Goal: Task Accomplishment & Management: Manage account settings

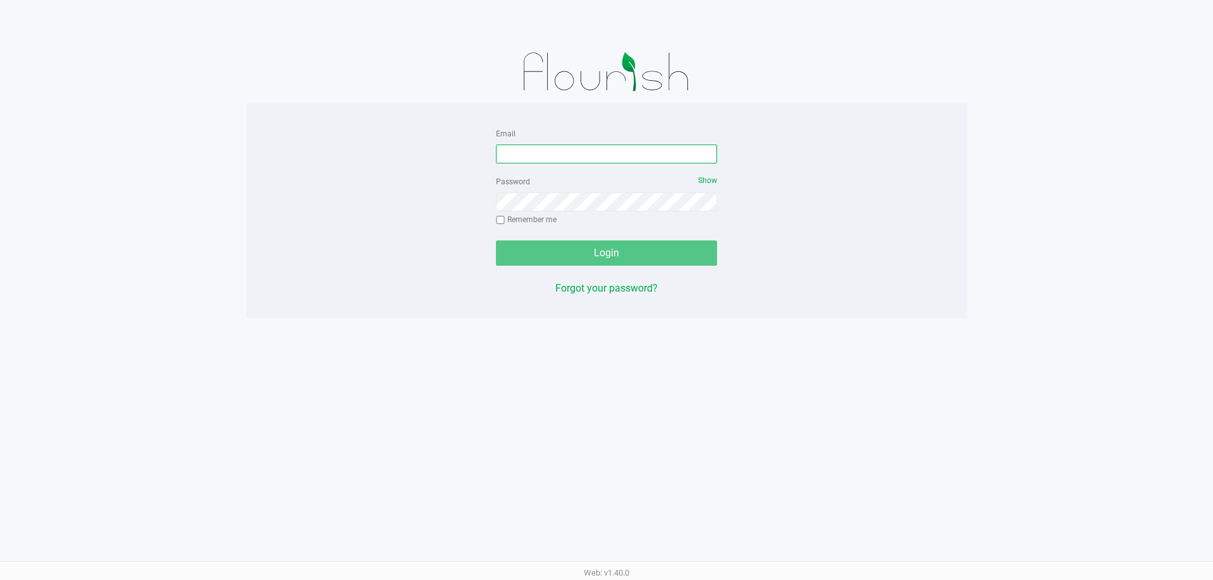
click at [505, 160] on input "Email" at bounding box center [606, 154] width 221 height 19
type input "[EMAIL_ADDRESS][DOMAIN_NAME]"
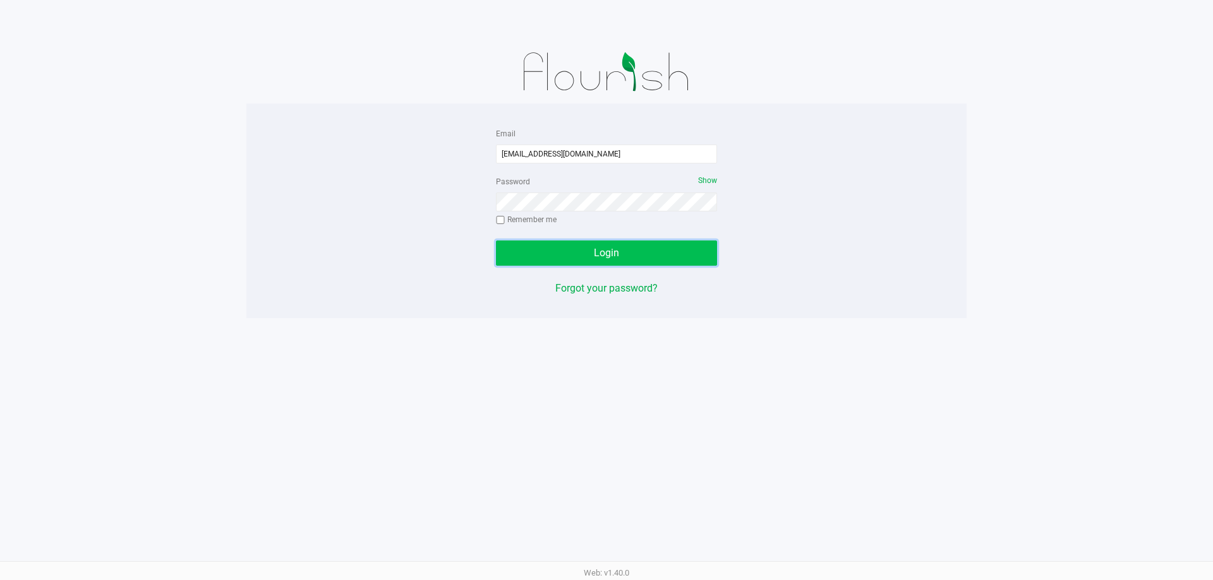
click at [668, 251] on button "Login" at bounding box center [606, 253] width 221 height 25
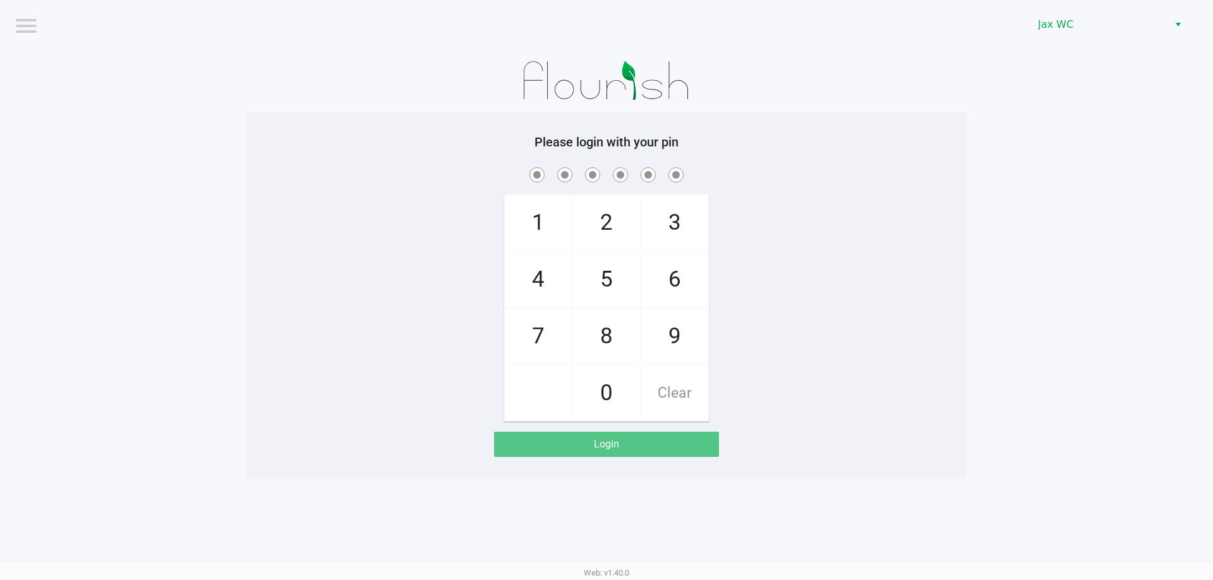
click at [677, 349] on span "9" at bounding box center [674, 337] width 67 height 56
checkbox input "true"
click at [546, 349] on span "7" at bounding box center [538, 337] width 67 height 56
checkbox input "true"
click at [601, 232] on span "2" at bounding box center [606, 223] width 67 height 56
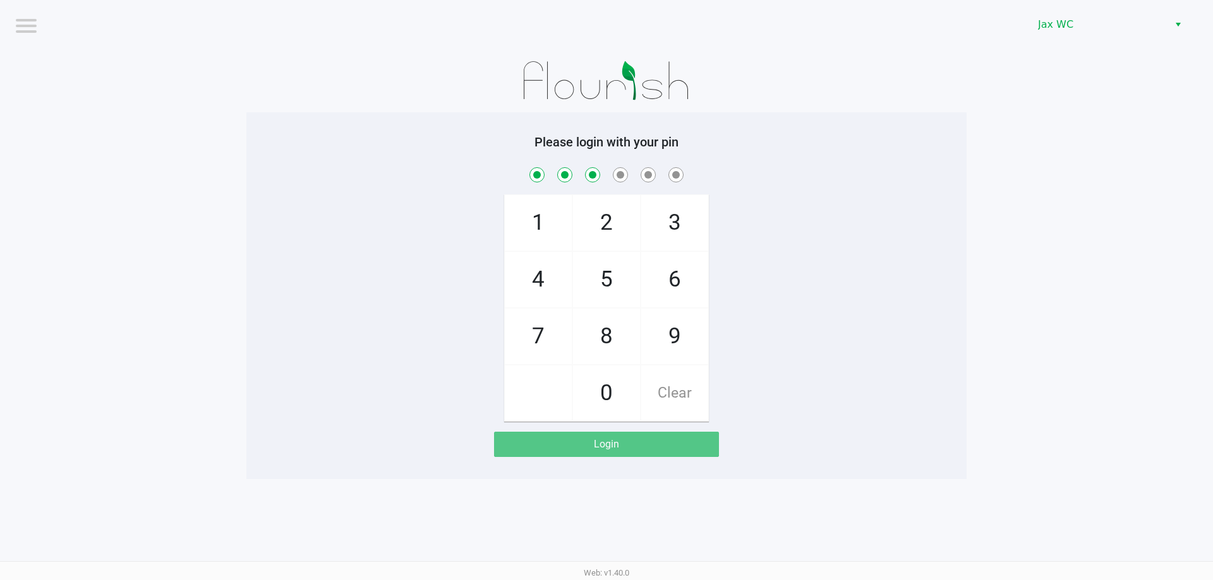
checkbox input "true"
click at [601, 232] on span "2" at bounding box center [606, 223] width 67 height 56
checkbox input "true"
click at [656, 232] on span "3" at bounding box center [674, 223] width 67 height 56
checkbox input "true"
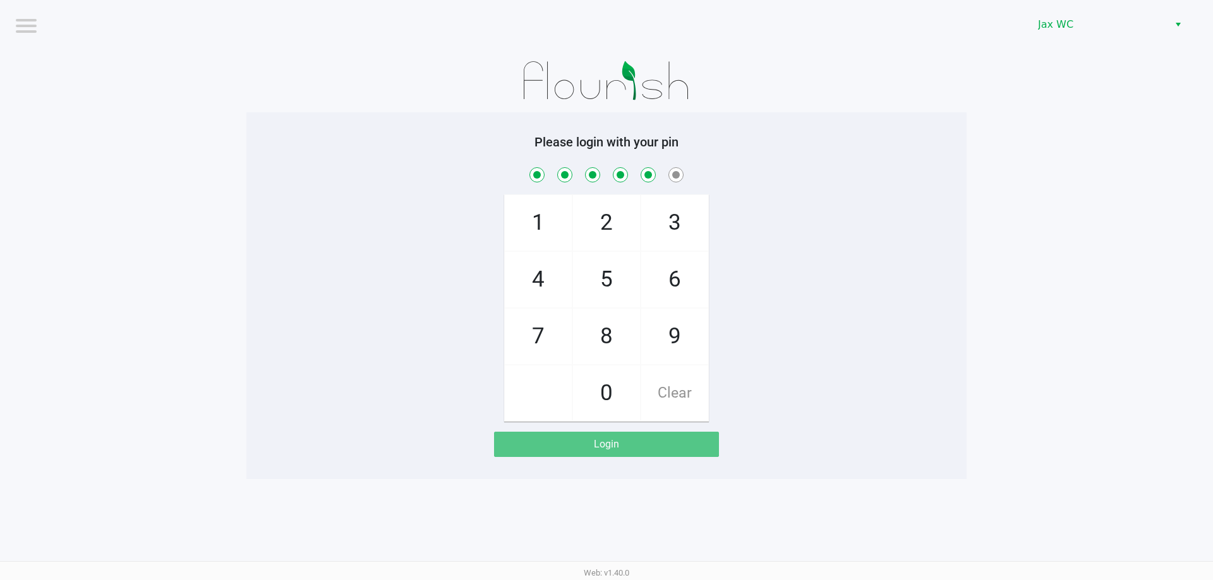
click at [656, 232] on span "3" at bounding box center [674, 223] width 67 height 56
checkbox input "true"
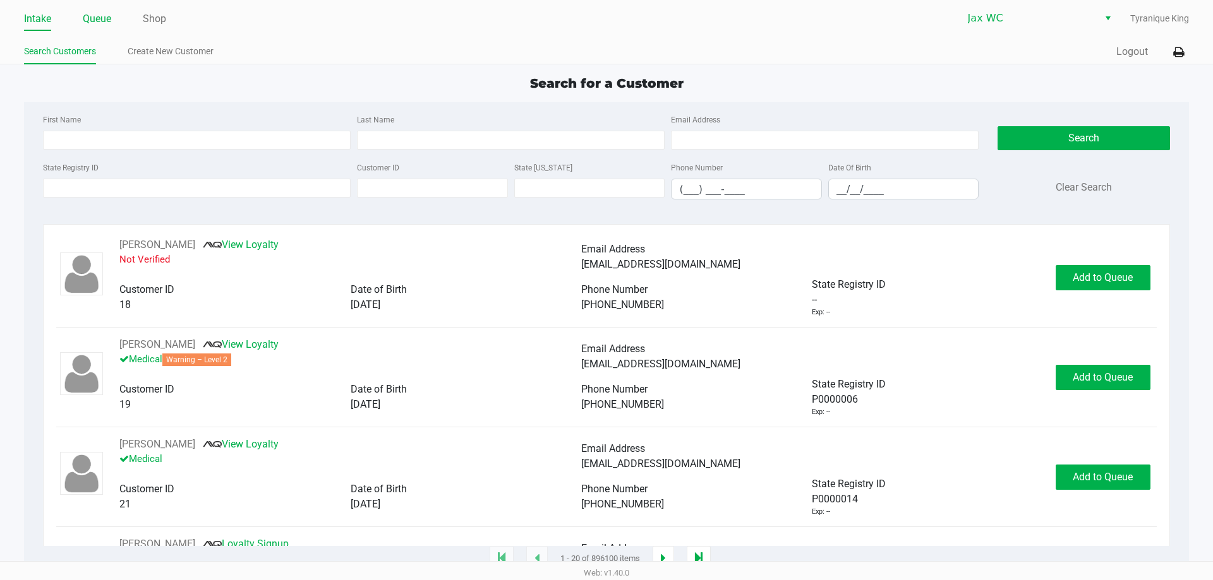
click at [105, 13] on link "Queue" at bounding box center [97, 19] width 28 height 18
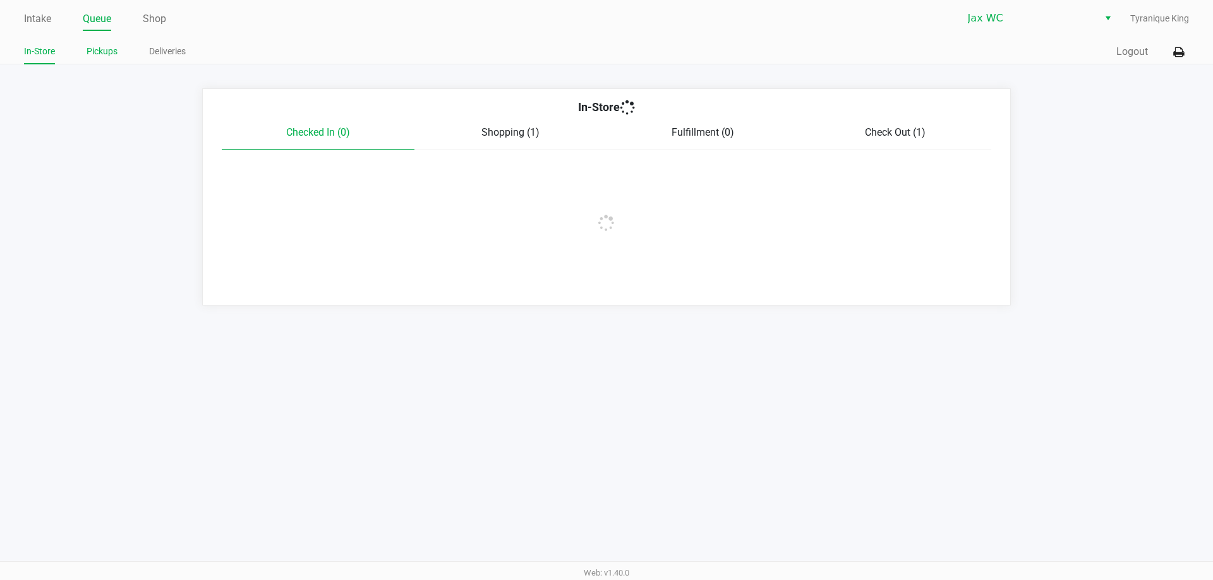
click at [112, 51] on link "Pickups" at bounding box center [102, 52] width 31 height 16
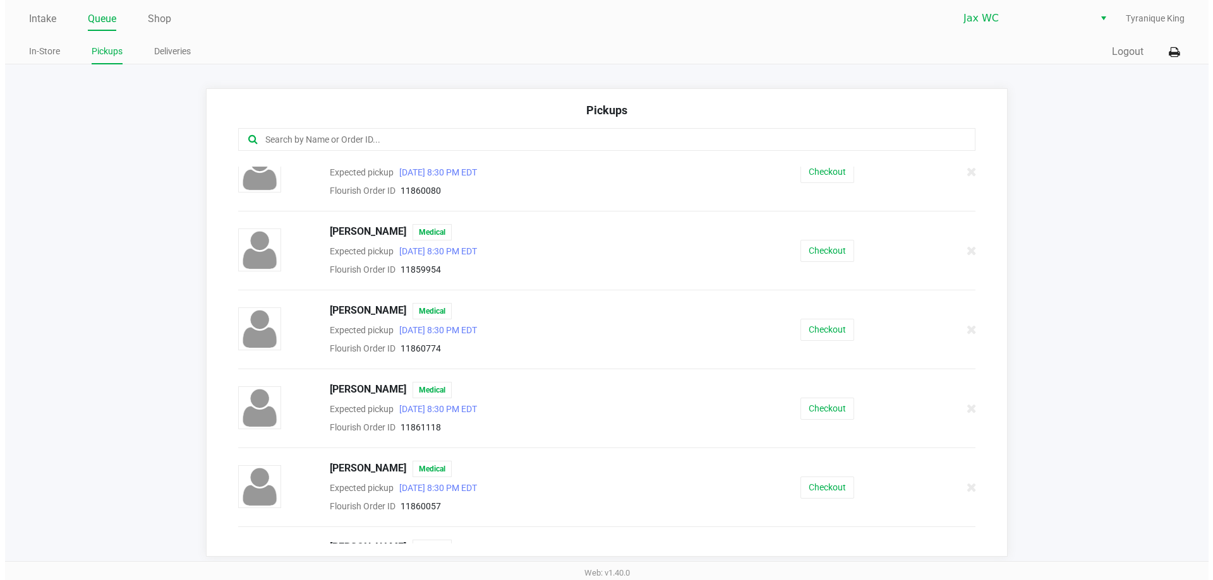
scroll to position [695, 0]
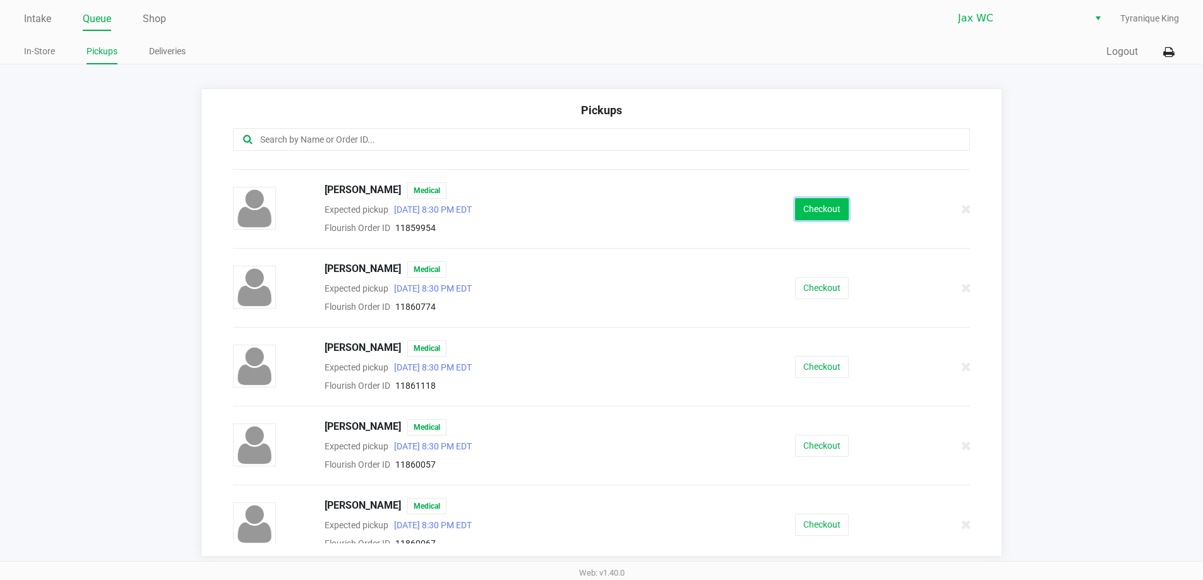
click at [803, 210] on button "Checkout" at bounding box center [822, 209] width 54 height 22
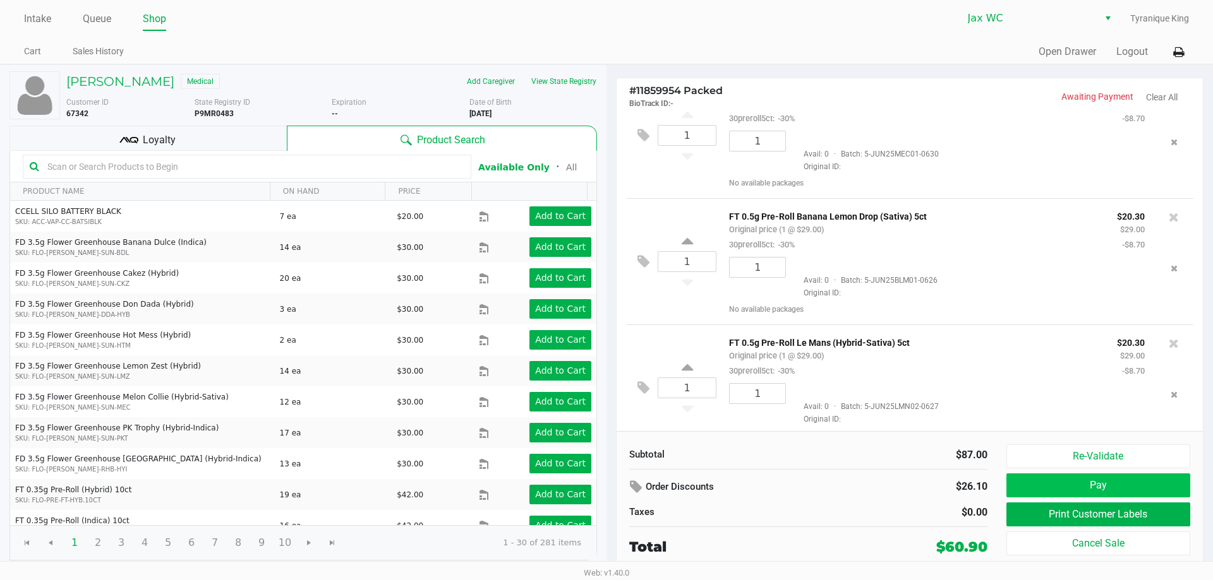
scroll to position [61, 0]
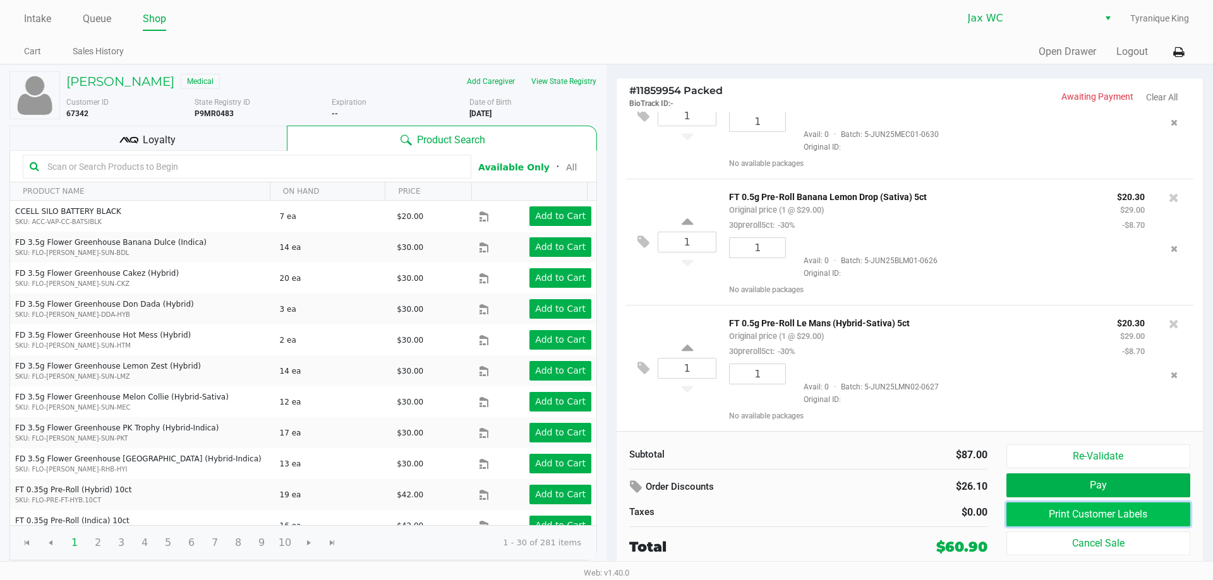
click at [1032, 517] on button "Print Customer Labels" at bounding box center [1098, 515] width 184 height 24
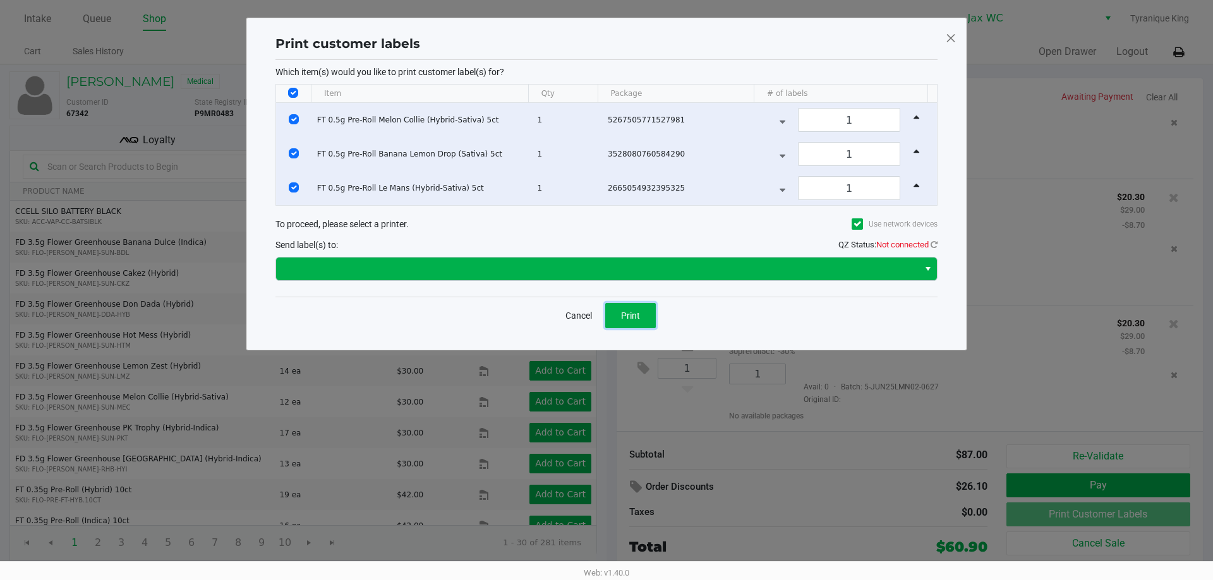
drag, startPoint x: 650, startPoint y: 319, endPoint x: 638, endPoint y: 272, distance: 48.3
click at [639, 275] on div "Print customer labels Which item(s) would you like to print customer label(s) f…" at bounding box center [606, 184] width 668 height 306
click at [635, 268] on span at bounding box center [597, 269] width 627 height 15
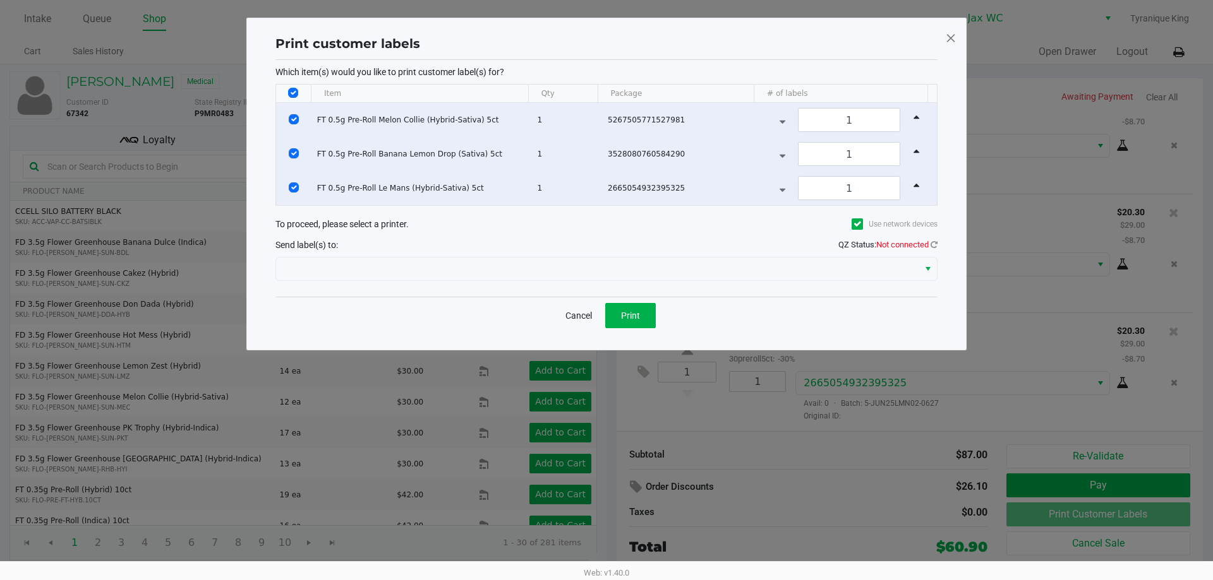
click at [925, 248] on span "Not connected" at bounding box center [902, 244] width 52 height 9
click at [935, 246] on icon at bounding box center [933, 245] width 7 height 8
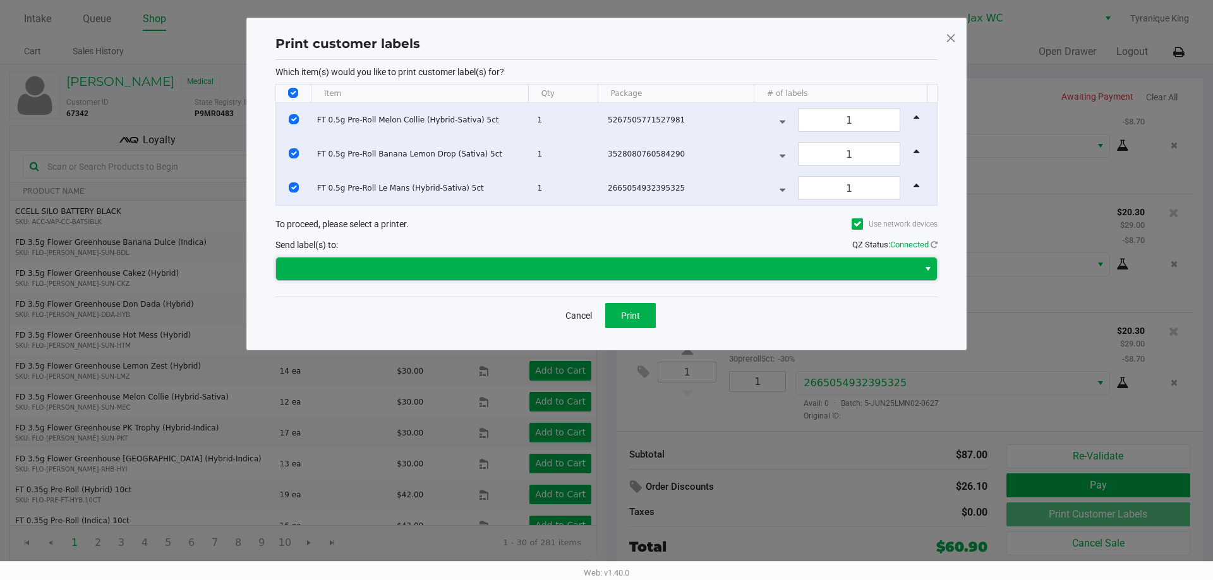
click at [889, 278] on span at bounding box center [597, 269] width 642 height 23
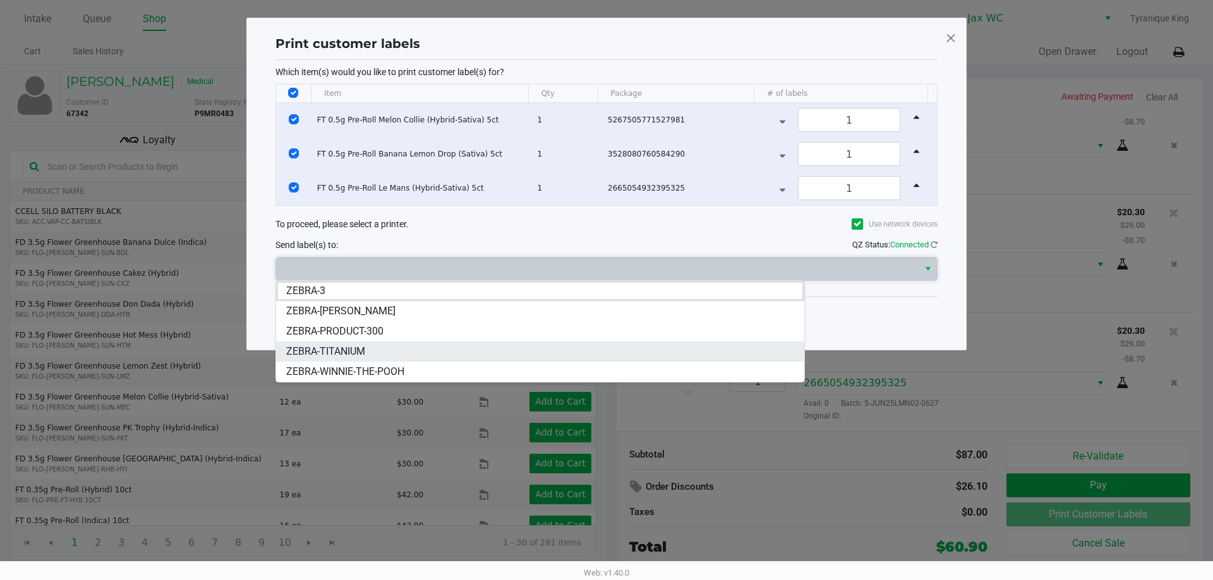
click at [407, 351] on li "ZEBRA-TITANIUM" at bounding box center [540, 352] width 528 height 20
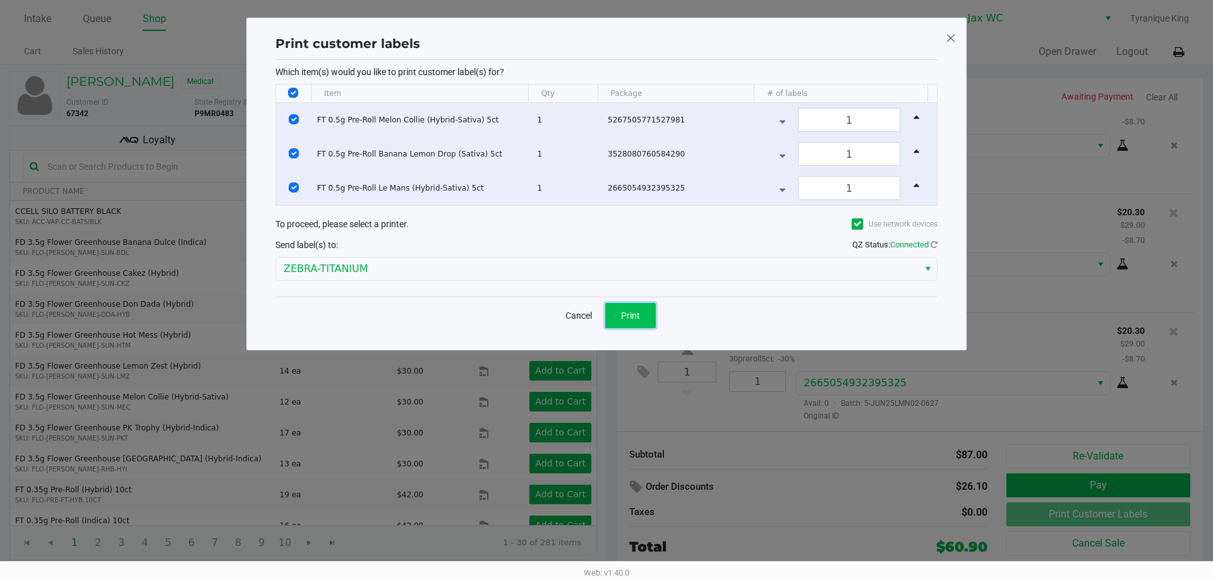
click at [638, 311] on span "Print" at bounding box center [630, 316] width 19 height 10
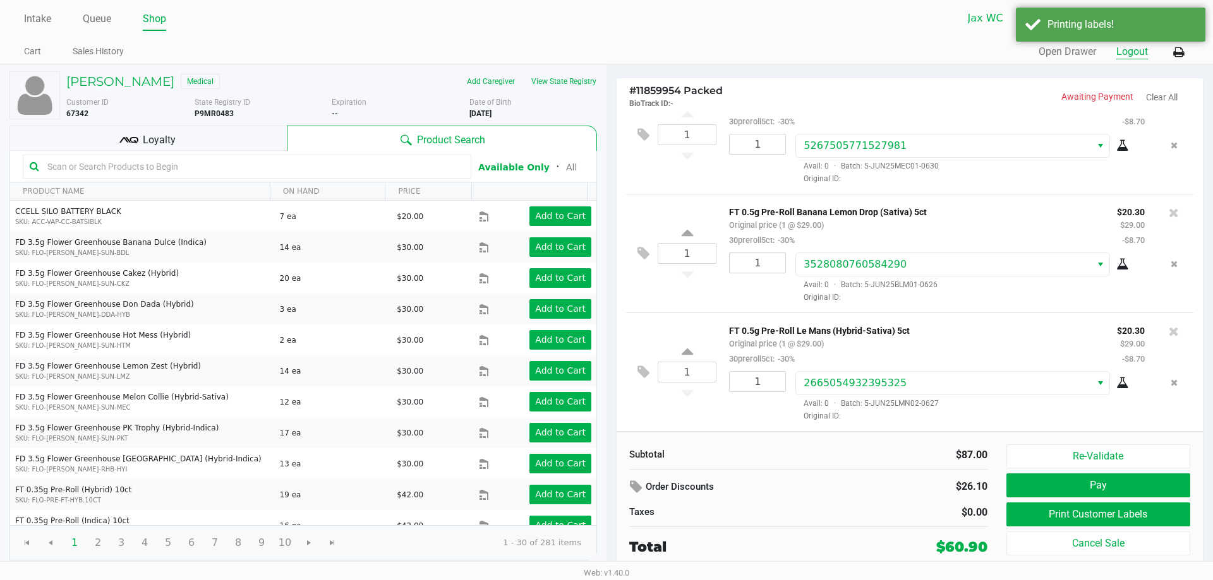
click at [1145, 47] on button "Logout" at bounding box center [1132, 51] width 32 height 15
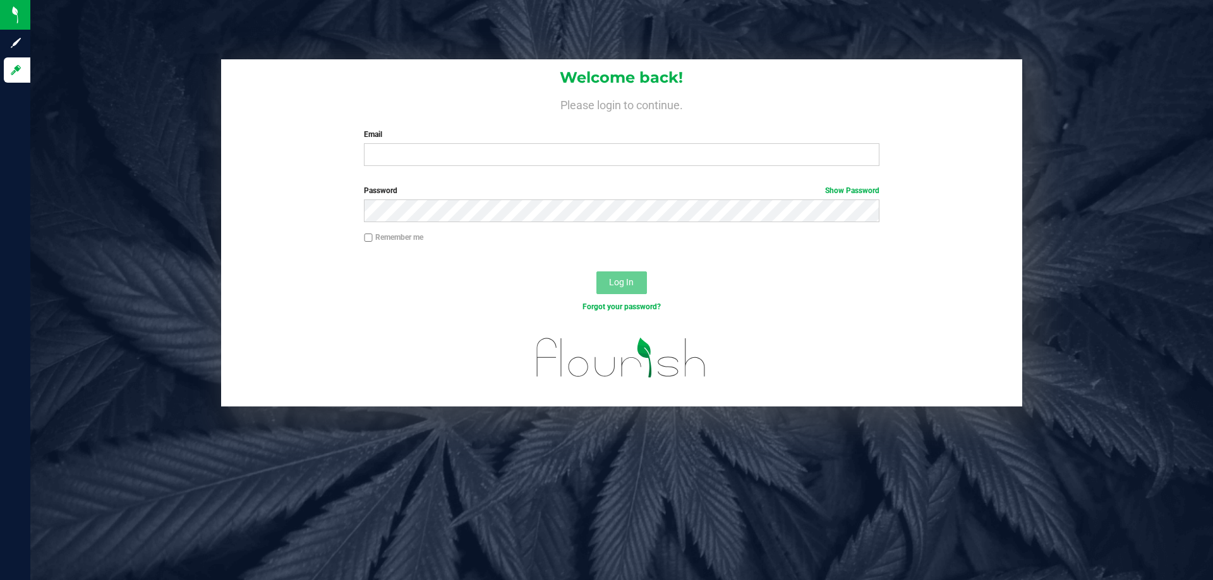
click at [454, 143] on div "Email Required Please format your email correctly." at bounding box center [621, 147] width 534 height 37
click at [456, 156] on input "Email" at bounding box center [621, 154] width 515 height 23
type input "[EMAIL_ADDRESS][DOMAIN_NAME]"
click at [623, 278] on span "Log In" at bounding box center [621, 282] width 25 height 10
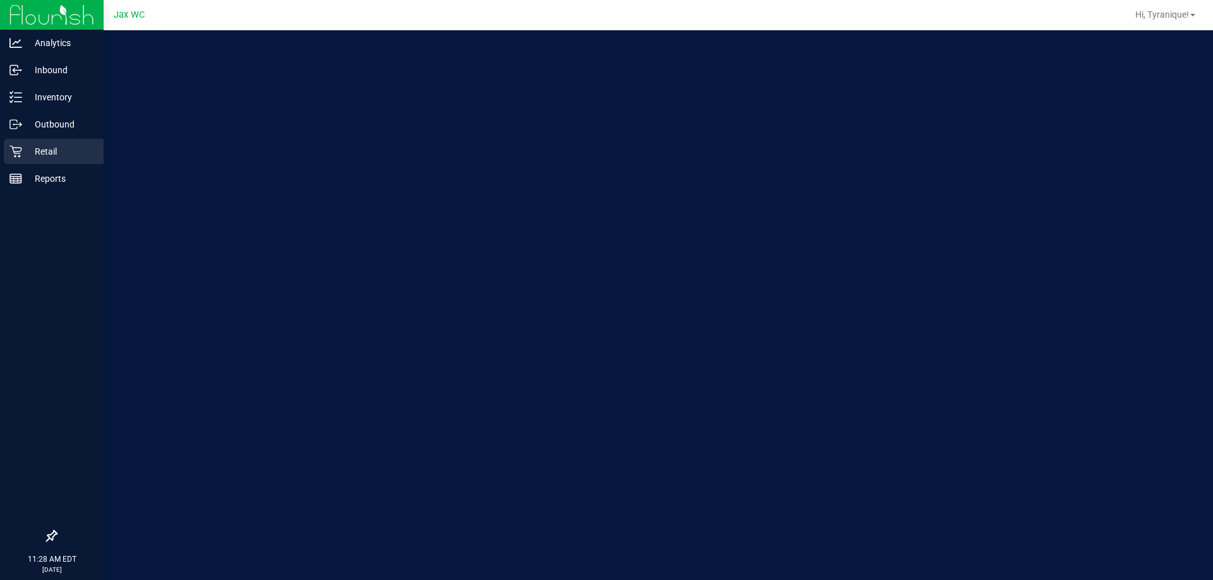
click at [28, 151] on p "Retail" at bounding box center [60, 151] width 76 height 15
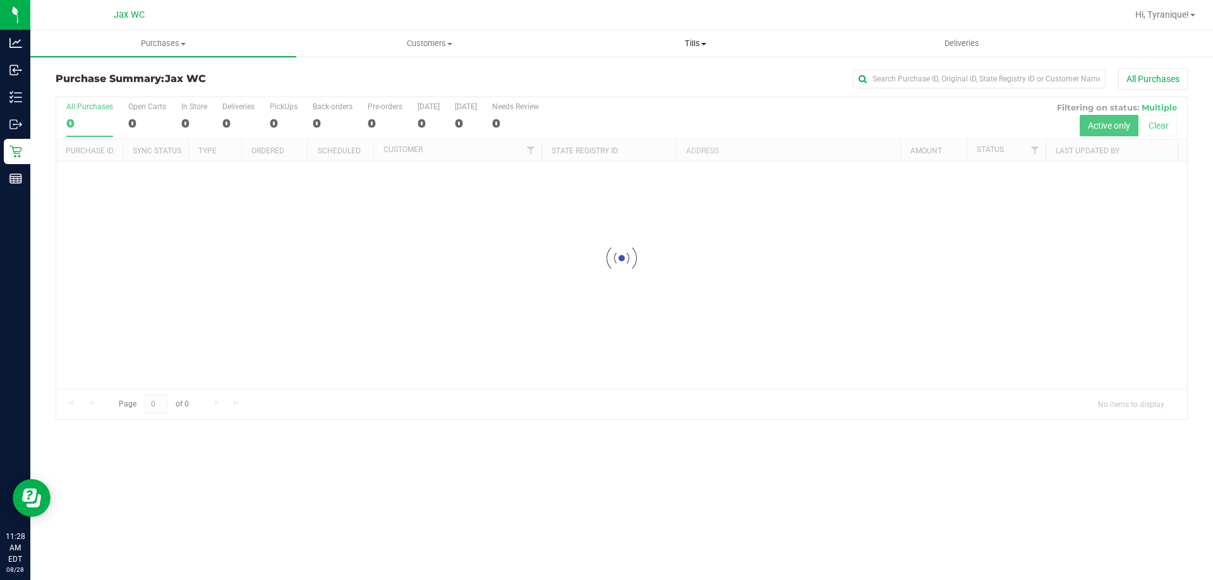
click at [695, 45] on span "Tills" at bounding box center [695, 43] width 265 height 11
click at [632, 76] on span "Manage tills" at bounding box center [604, 76] width 85 height 11
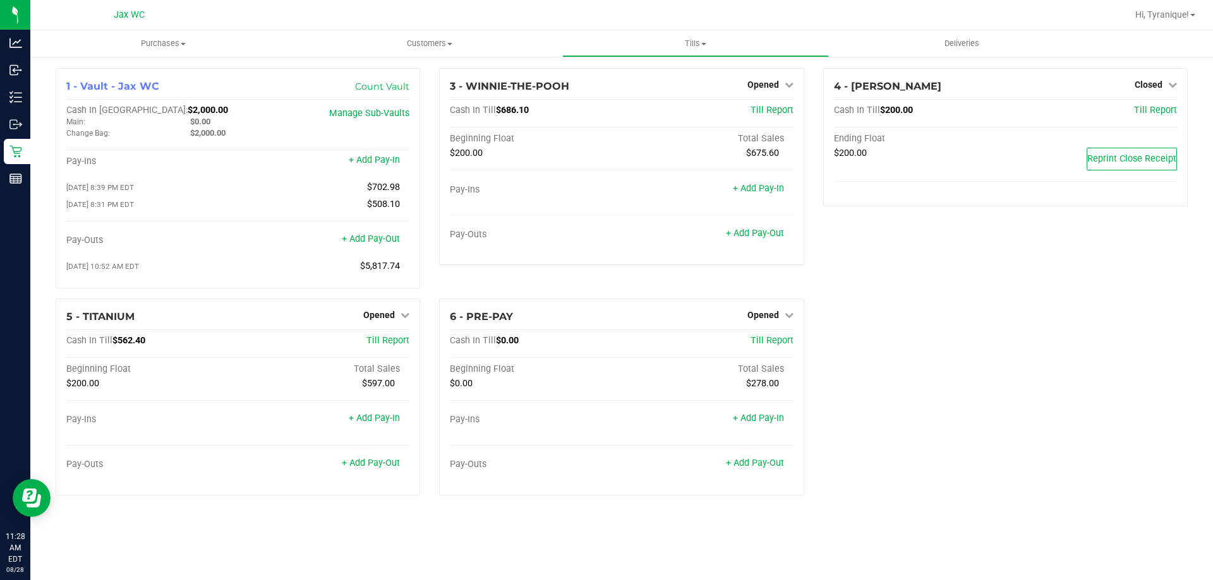
click at [951, 333] on div "1 - Vault - Jax WC Count Vault Cash In Vault: $2,000.00 Main: $0.00 Change Bag:…" at bounding box center [621, 287] width 1151 height 438
click at [1186, 6] on div "Hi, Tyranique!" at bounding box center [1165, 15] width 70 height 22
click at [1186, 13] on span "Hi, Tyranique!" at bounding box center [1162, 14] width 54 height 10
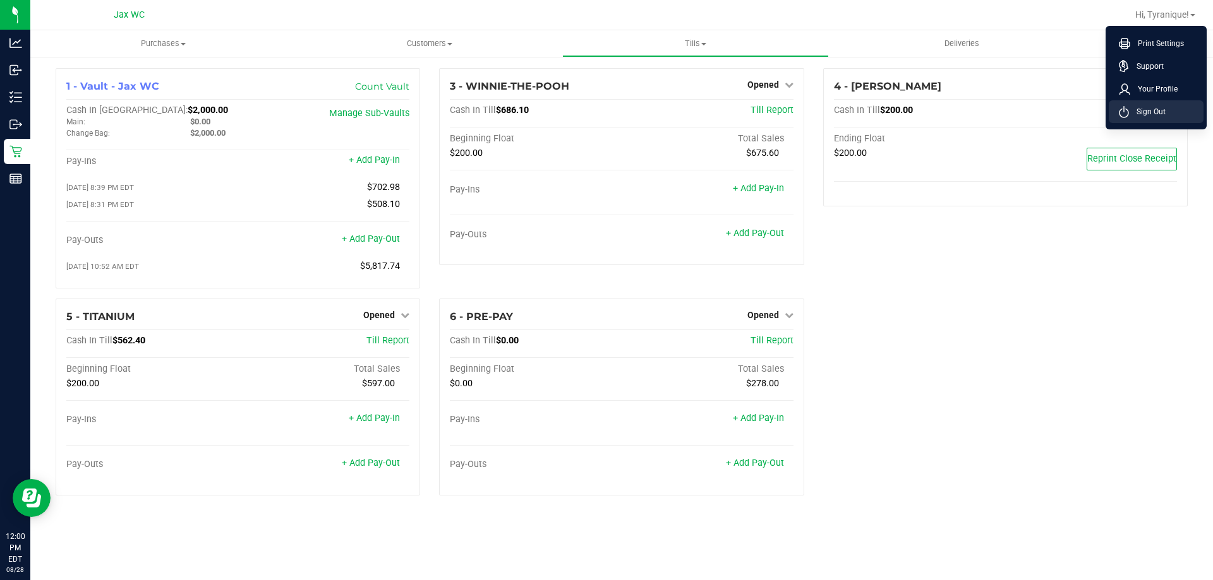
click at [1142, 119] on li "Sign Out" at bounding box center [1156, 111] width 95 height 23
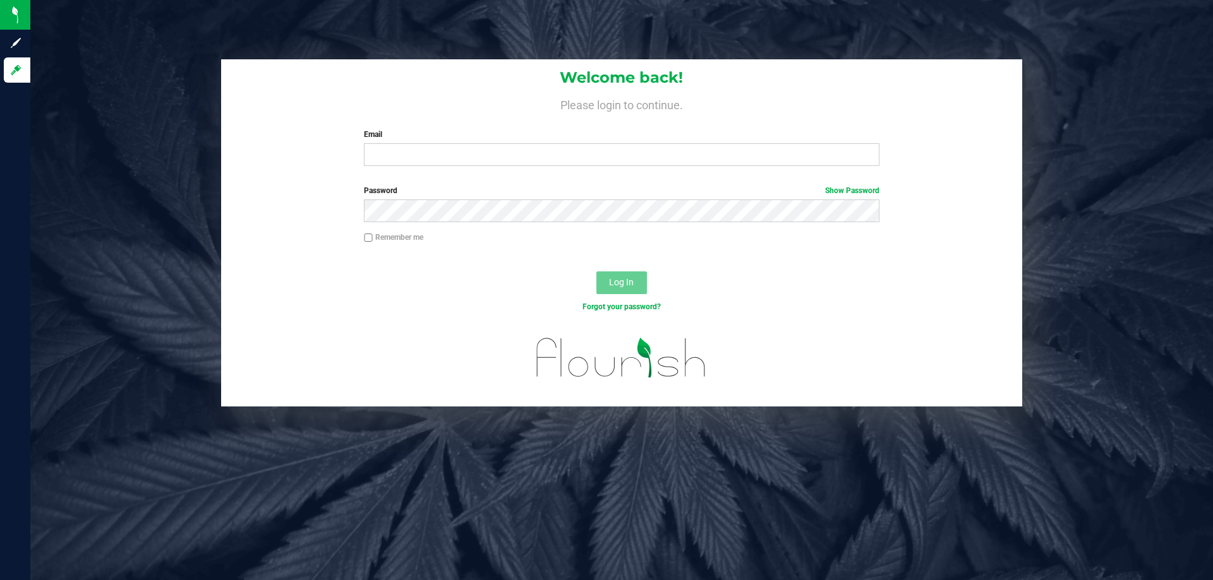
click at [340, 260] on div at bounding box center [621, 261] width 801 height 10
click at [400, 147] on input "Email" at bounding box center [621, 154] width 515 height 23
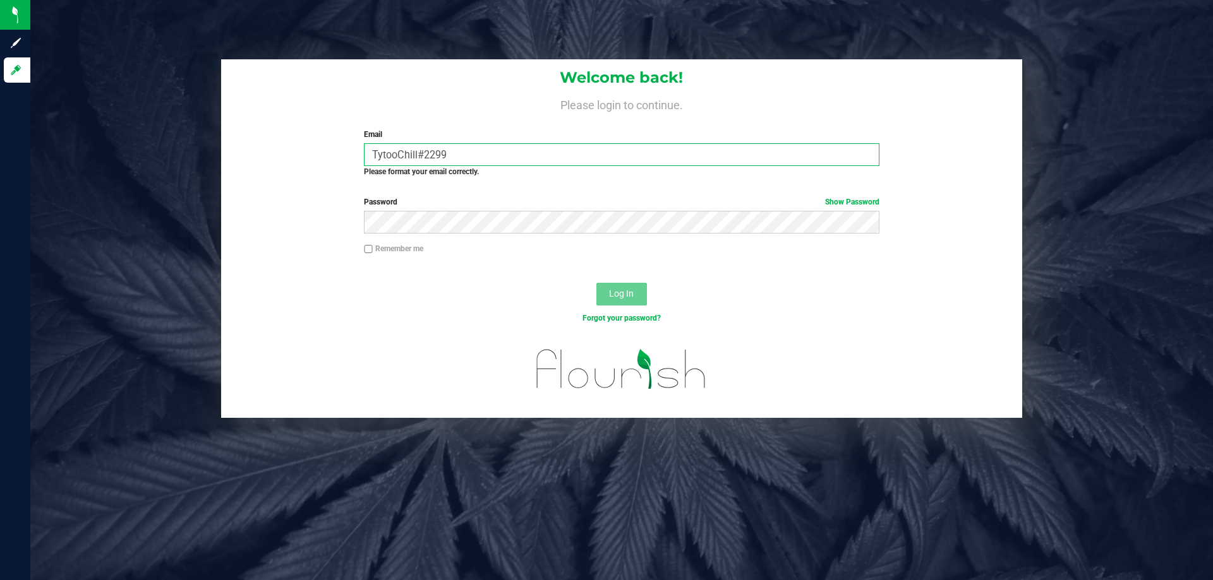
click at [510, 159] on input "TytooChill#2299" at bounding box center [621, 154] width 515 height 23
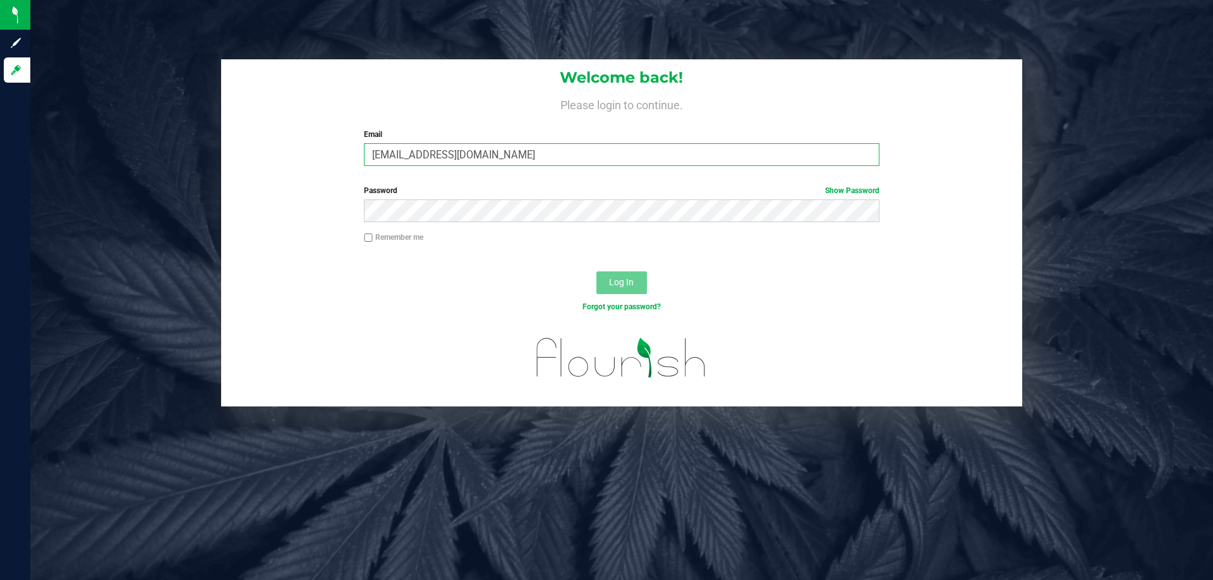
type input "[EMAIL_ADDRESS][DOMAIN_NAME]"
click at [640, 288] on button "Log In" at bounding box center [621, 283] width 51 height 23
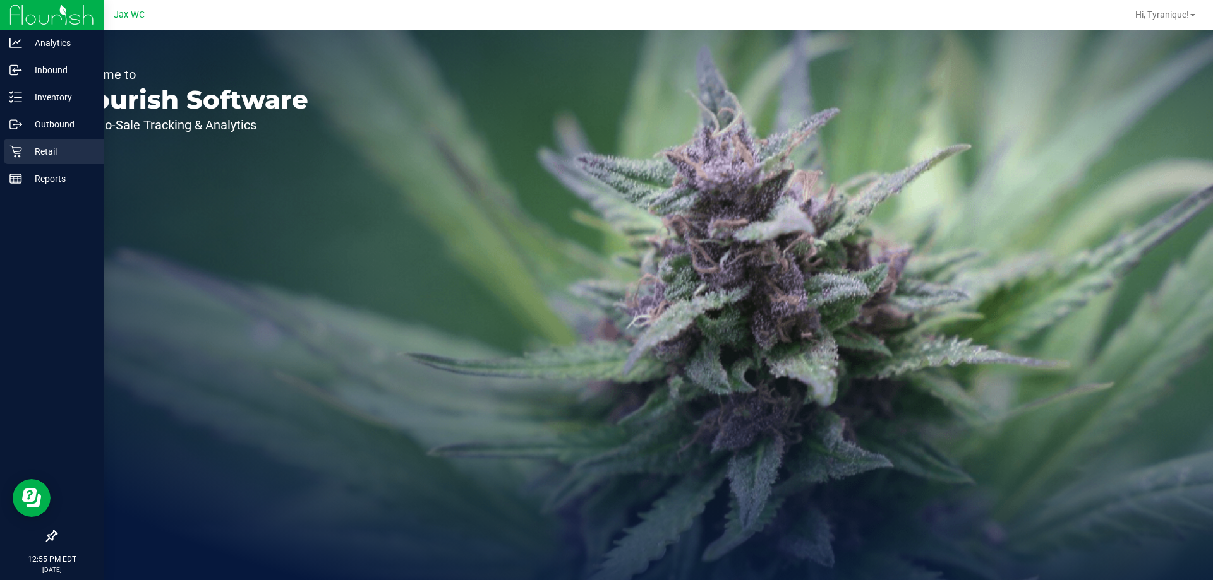
click at [16, 163] on div "Retail" at bounding box center [54, 151] width 100 height 25
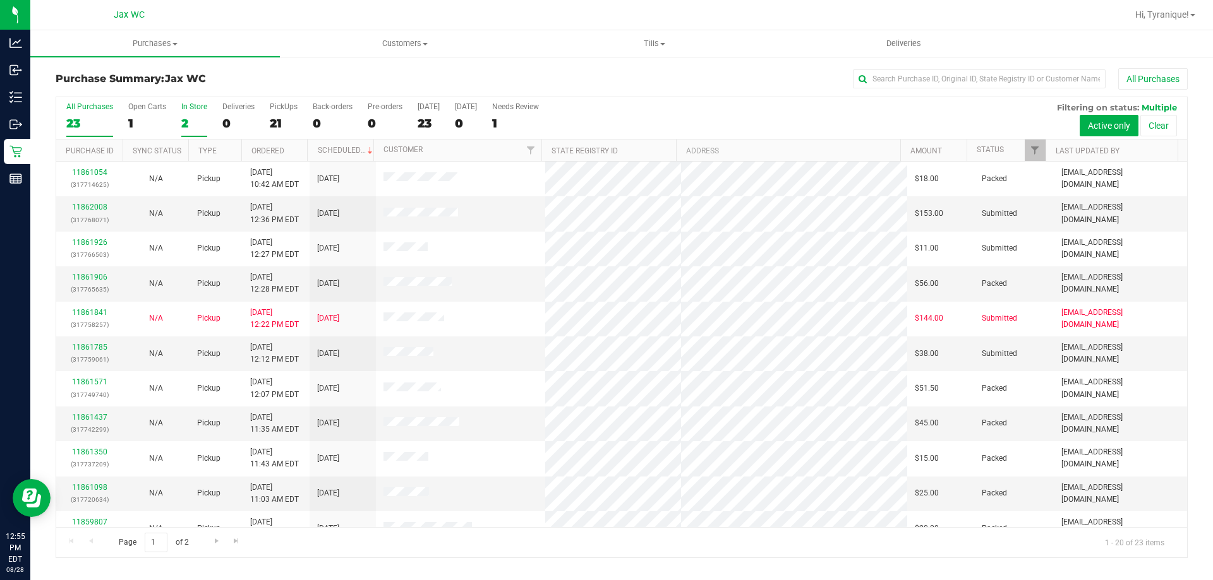
click at [186, 119] on div "2" at bounding box center [194, 123] width 26 height 15
click at [0, 0] on input "In Store 2" at bounding box center [0, 0] width 0 height 0
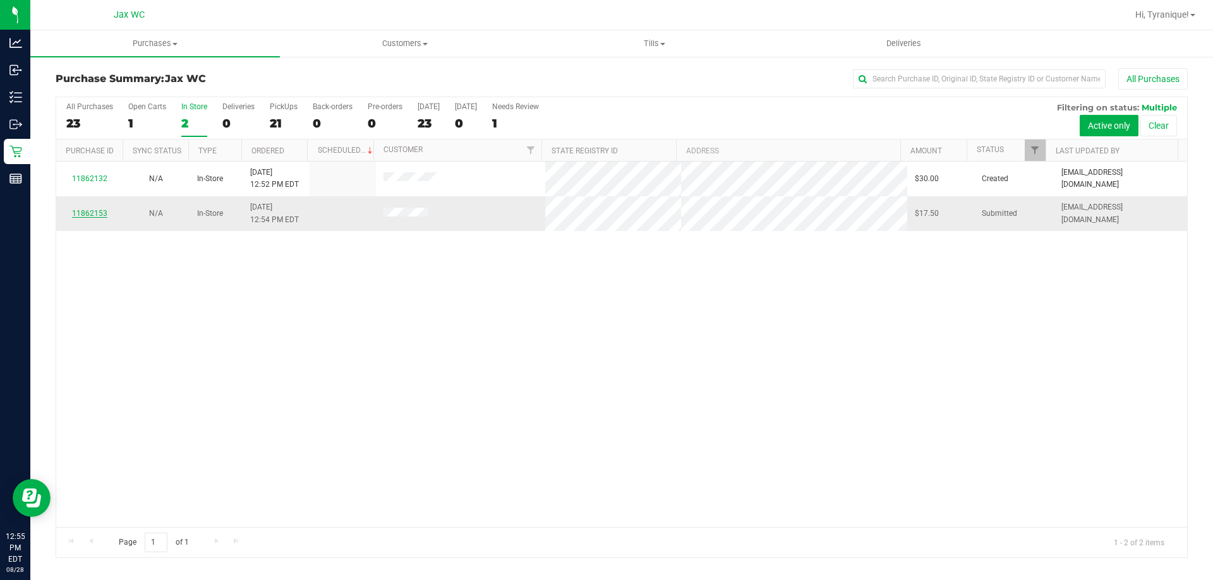
click at [92, 214] on link "11862153" at bounding box center [89, 213] width 35 height 9
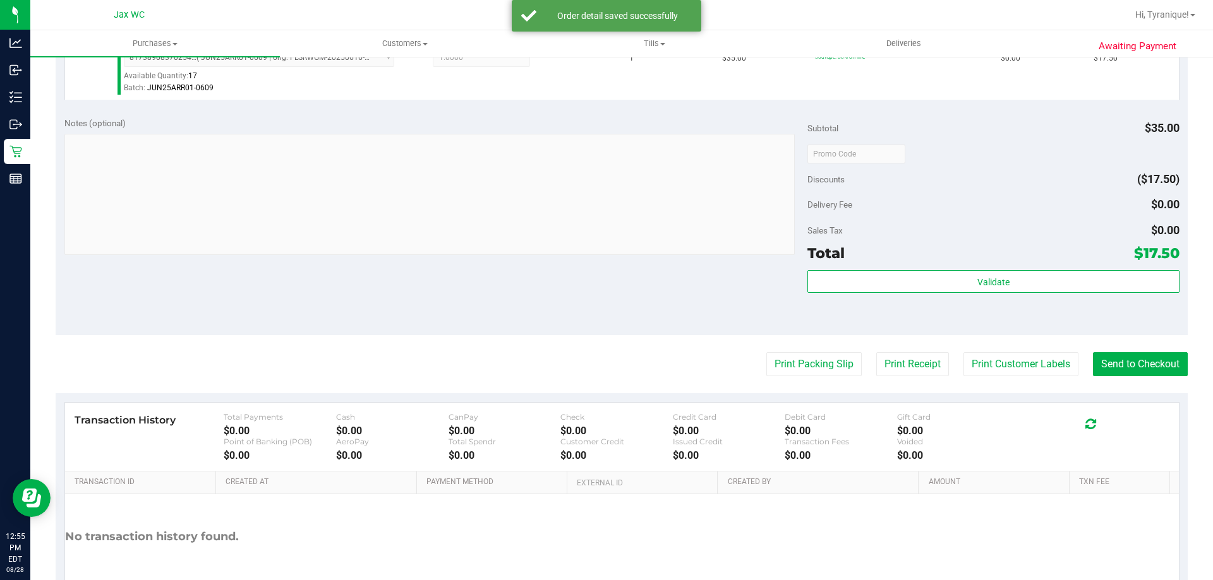
scroll to position [379, 0]
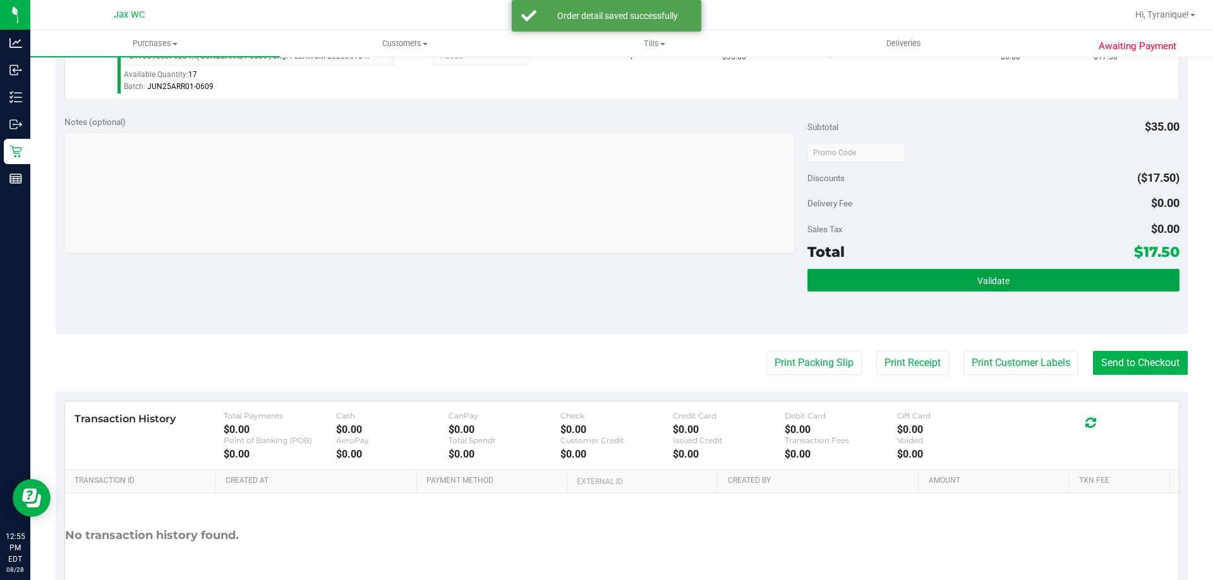
click at [1101, 276] on button "Validate" at bounding box center [992, 280] width 371 height 23
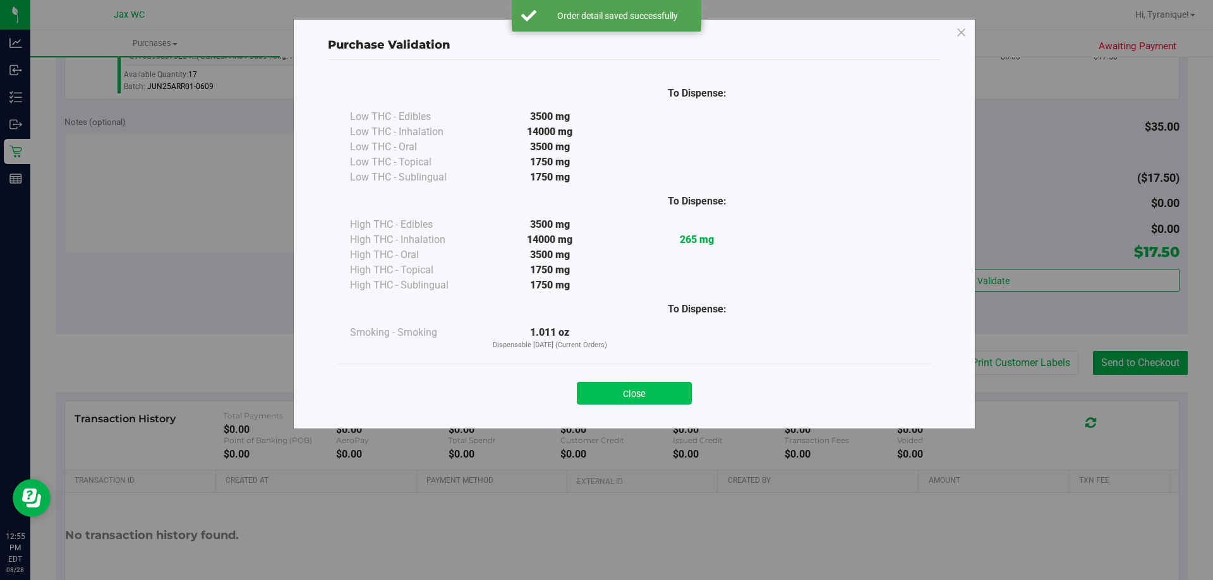
click at [622, 395] on button "Close" at bounding box center [634, 393] width 115 height 23
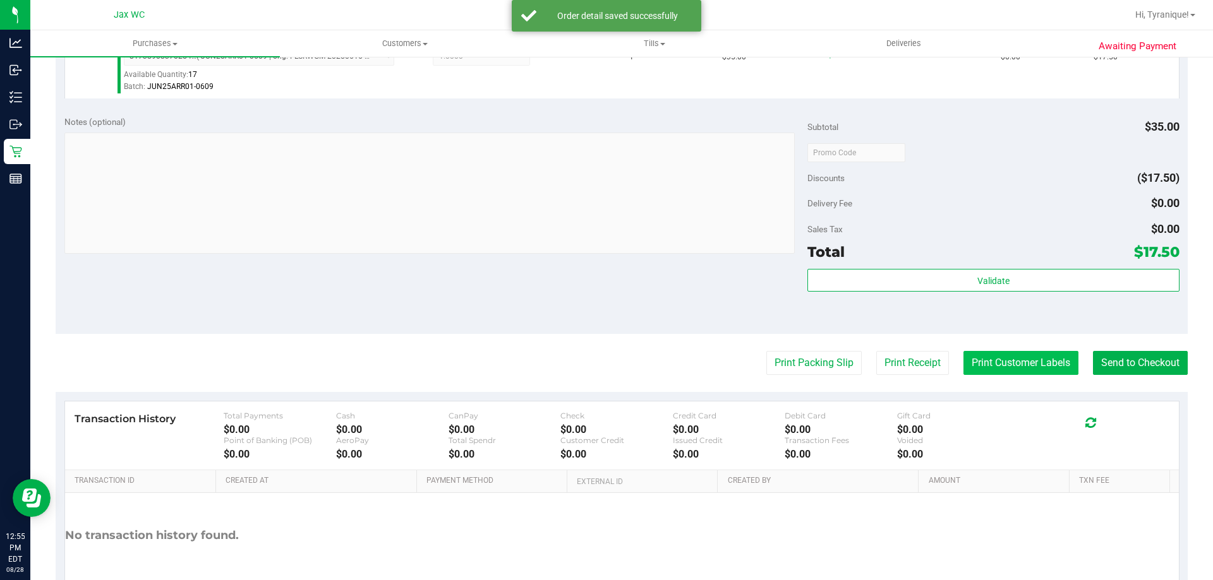
click at [992, 365] on button "Print Customer Labels" at bounding box center [1020, 363] width 115 height 24
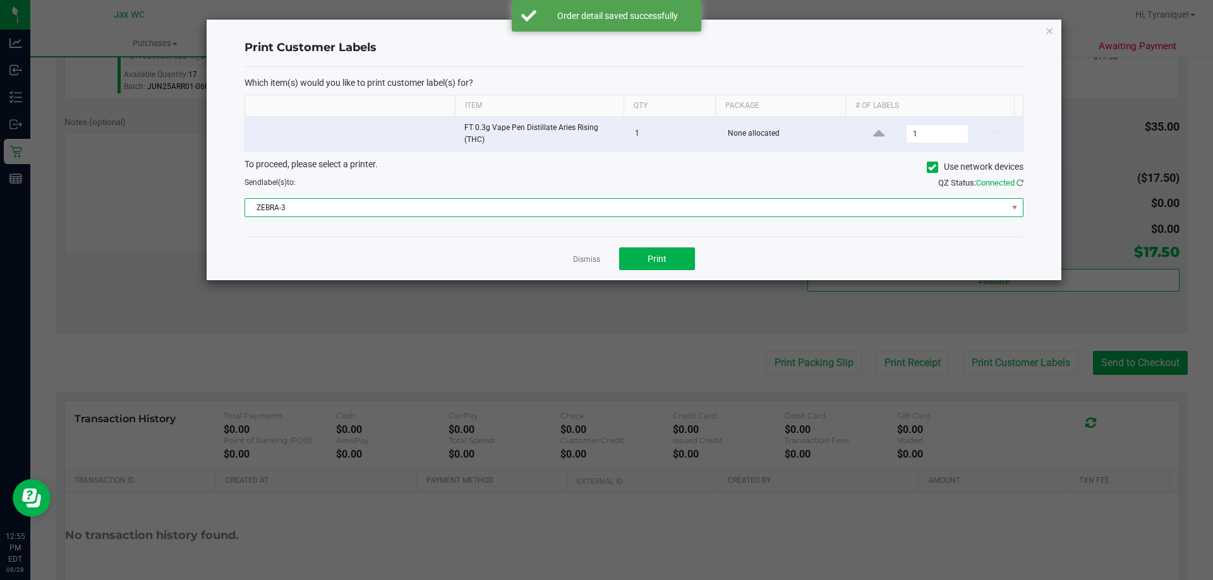
click at [646, 204] on span "ZEBRA-3" at bounding box center [626, 208] width 762 height 18
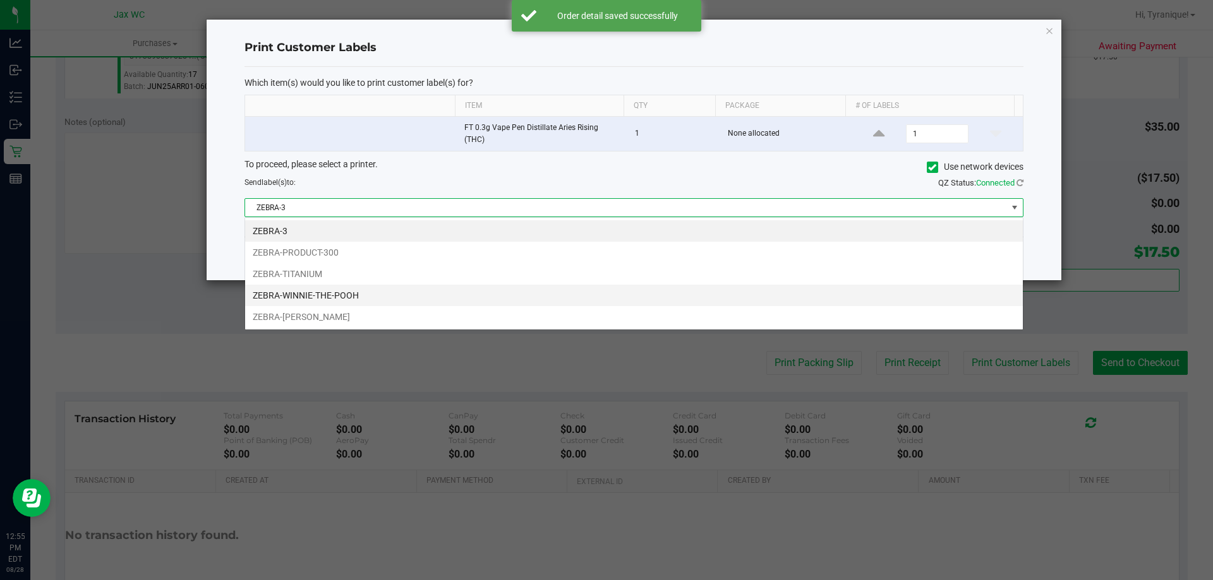
scroll to position [19, 778]
click at [370, 290] on li "ZEBRA-WINNIE-THE-POOH" at bounding box center [634, 295] width 778 height 21
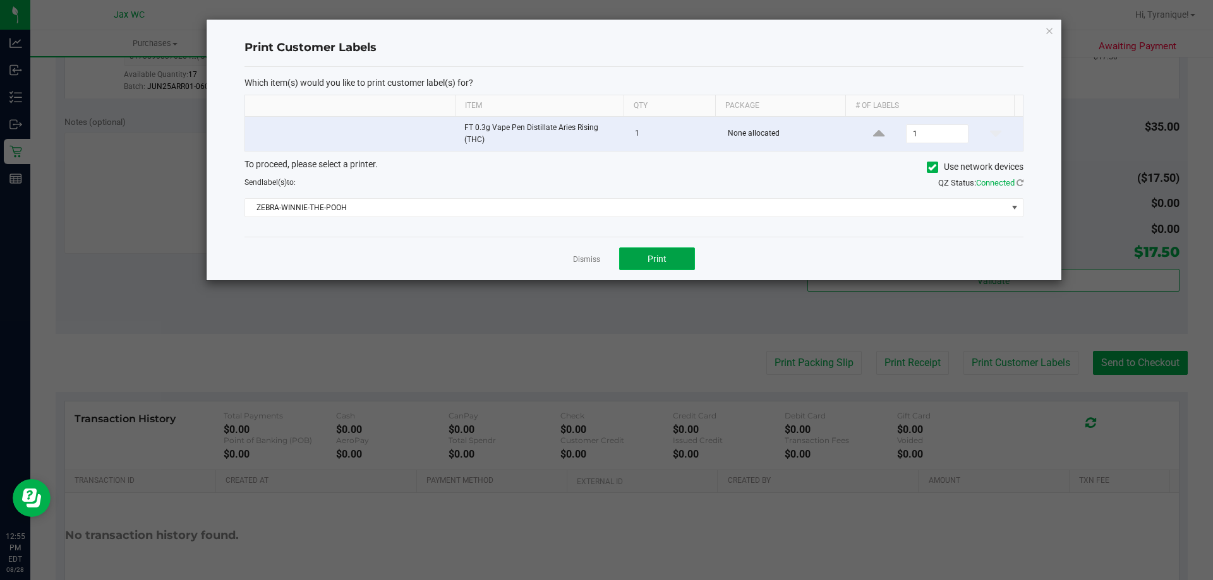
click at [674, 268] on button "Print" at bounding box center [657, 259] width 76 height 23
click at [579, 259] on link "Dismiss" at bounding box center [586, 260] width 27 height 11
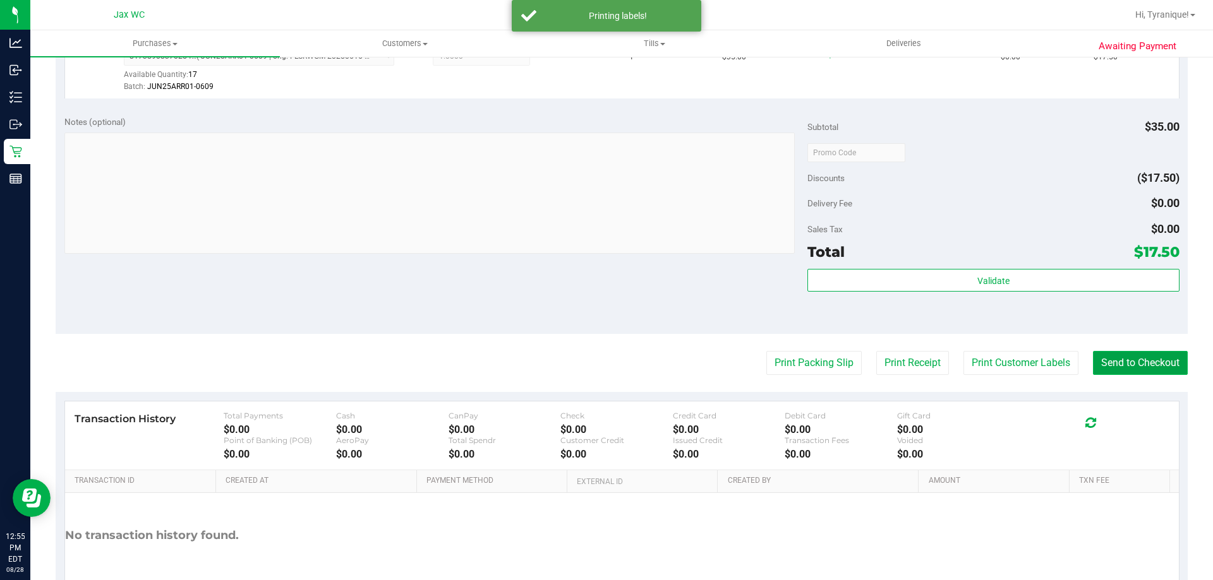
click at [1158, 364] on button "Send to Checkout" at bounding box center [1140, 363] width 95 height 24
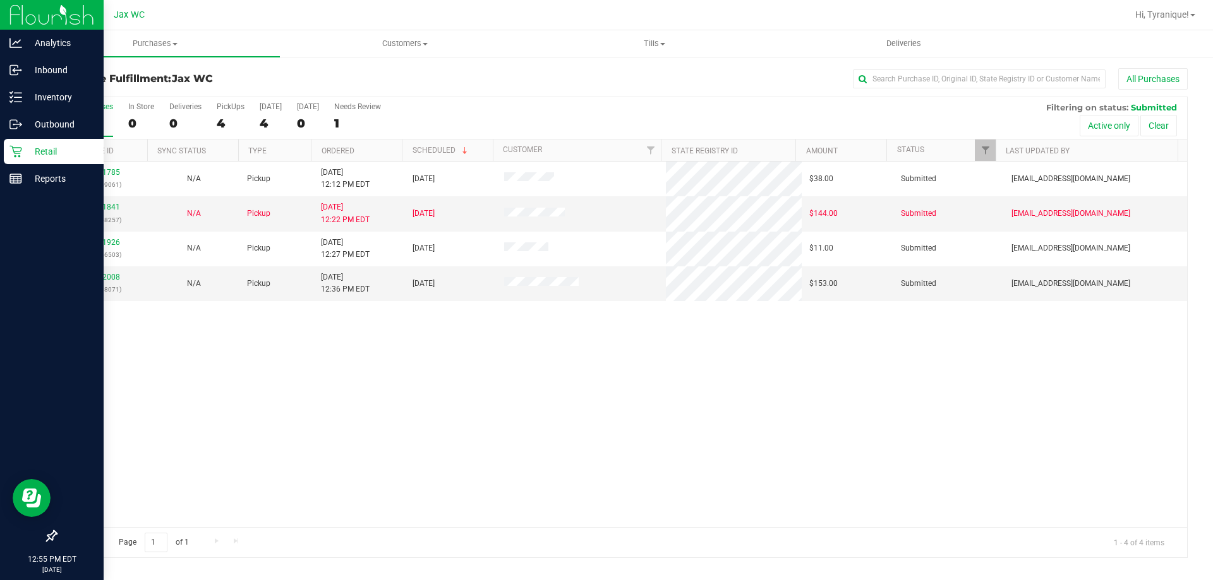
click at [33, 145] on p "Retail" at bounding box center [60, 151] width 76 height 15
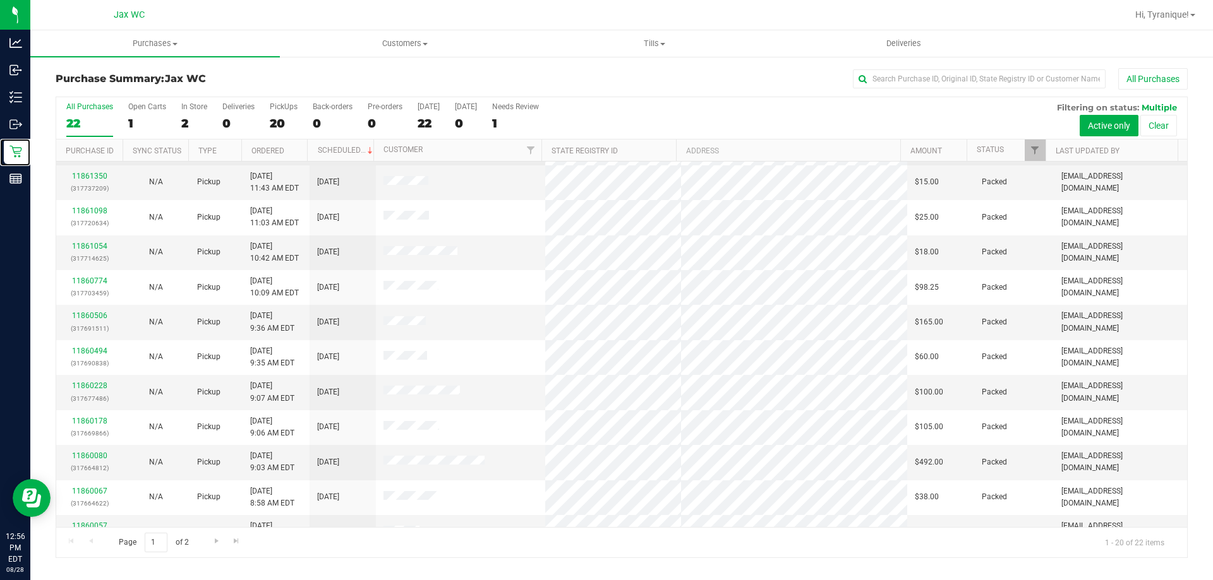
scroll to position [334, 0]
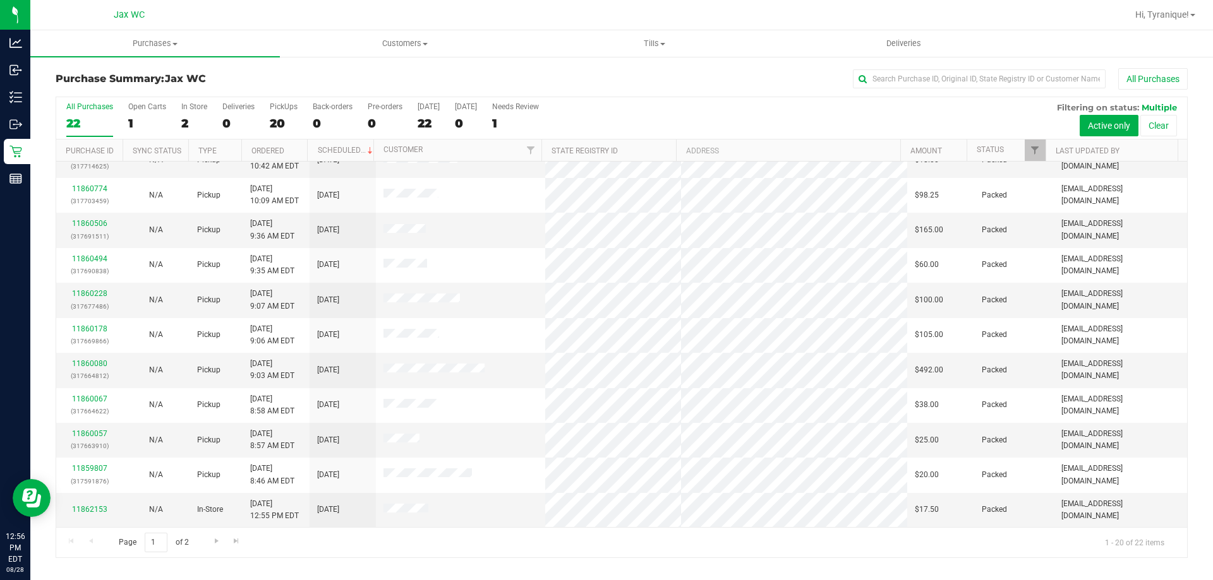
click at [170, 128] on div "All Purchases 22 Open Carts 1 In Store 2 Deliveries 0 PickUps 20 Back-orders 0 …" at bounding box center [621, 118] width 1131 height 42
click at [177, 127] on div "All Purchases 22 Open Carts 1 In Store 2 Deliveries 0 PickUps 20 Back-orders 0 …" at bounding box center [621, 118] width 1131 height 42
click at [183, 127] on div "2" at bounding box center [194, 123] width 26 height 15
click at [0, 0] on input "In Store 2" at bounding box center [0, 0] width 0 height 0
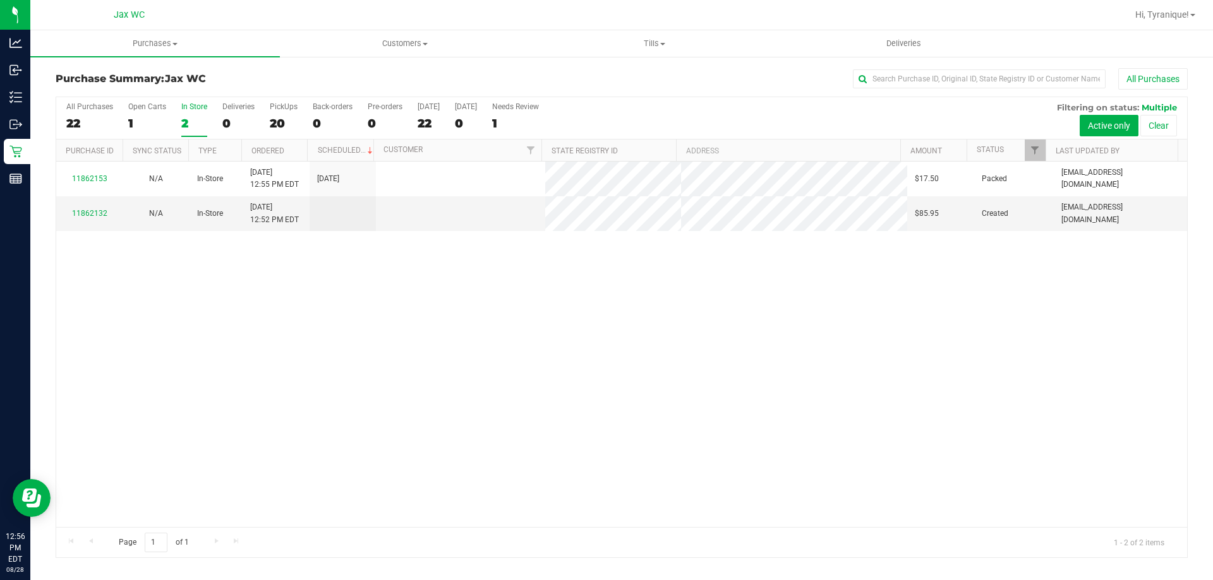
scroll to position [0, 0]
click at [92, 119] on div "22" at bounding box center [89, 123] width 47 height 15
click at [0, 0] on input "All Purchases 22" at bounding box center [0, 0] width 0 height 0
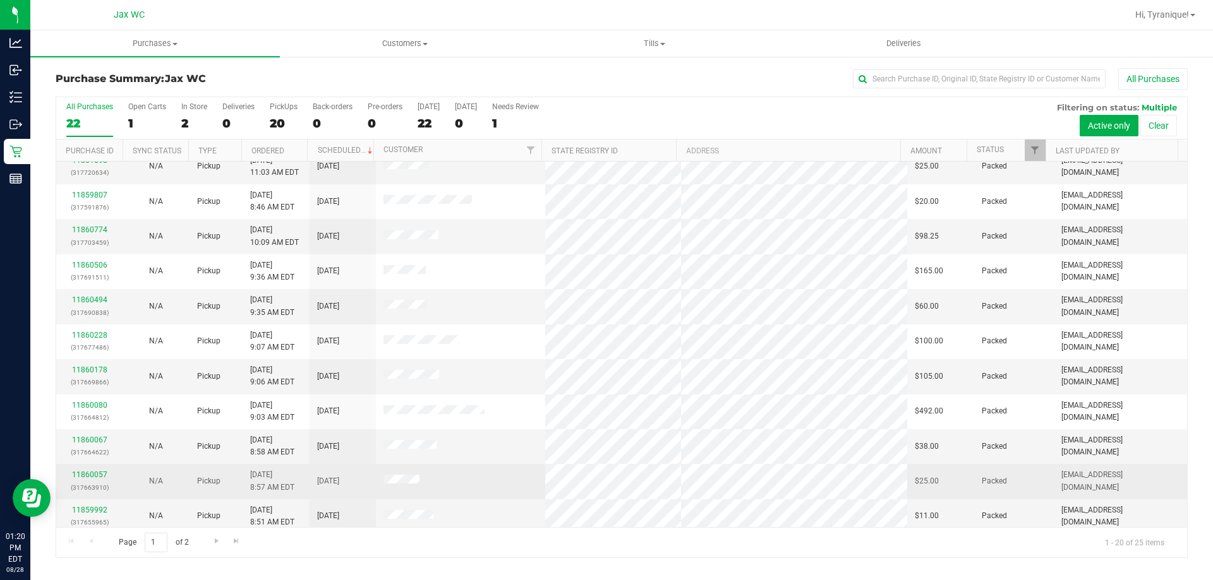
scroll to position [334, 0]
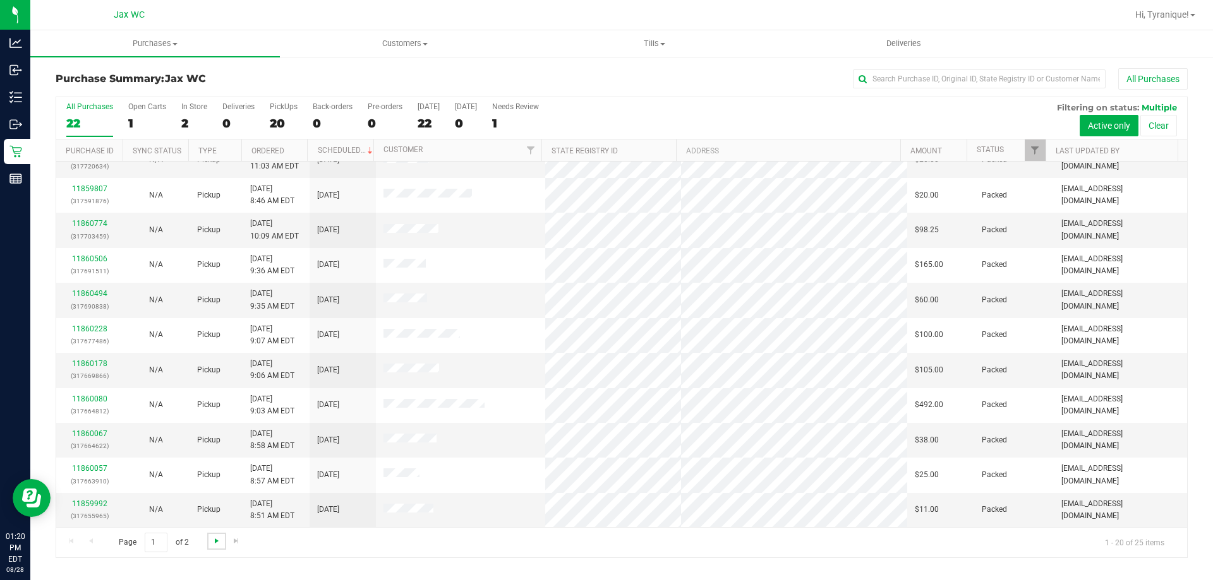
click at [213, 539] on span "Go to the next page" at bounding box center [217, 541] width 10 height 10
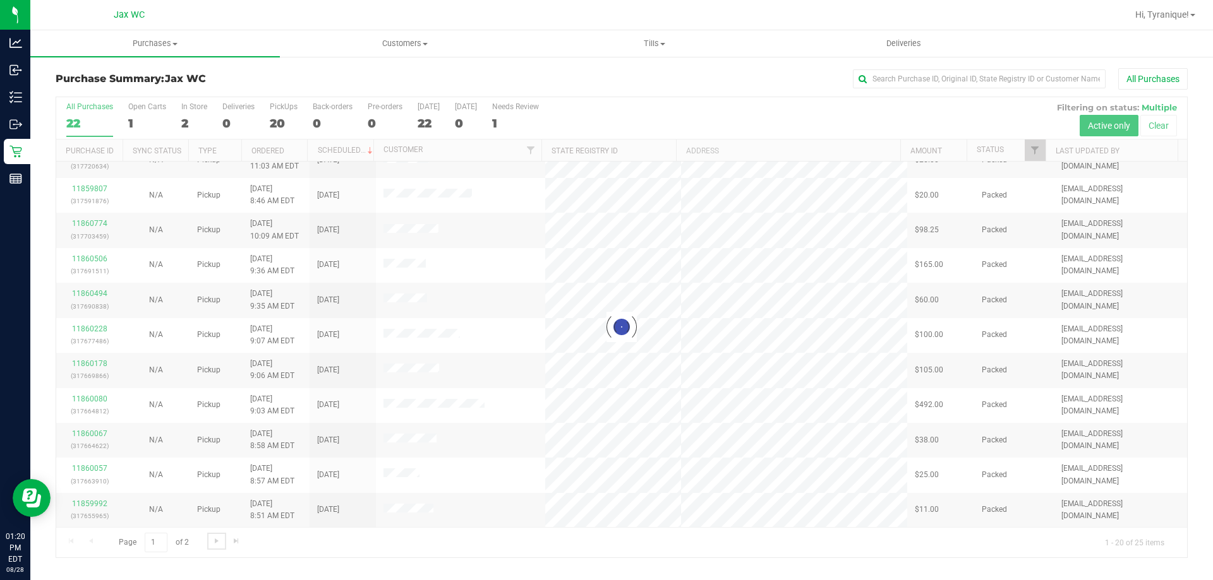
scroll to position [0, 0]
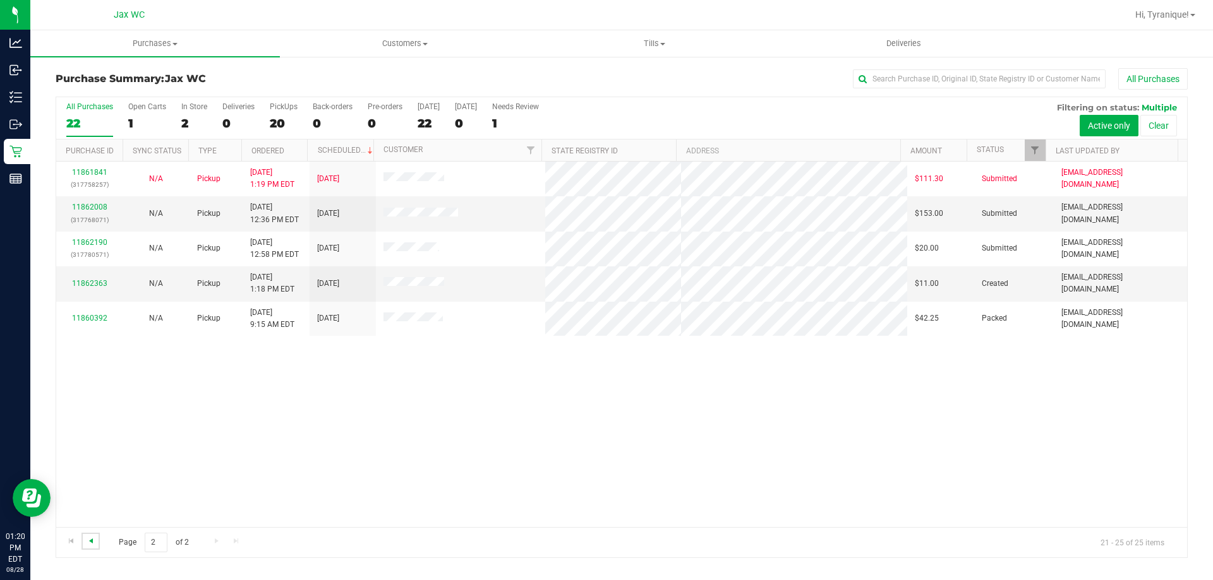
click at [94, 541] on span "Go to the previous page" at bounding box center [91, 541] width 10 height 10
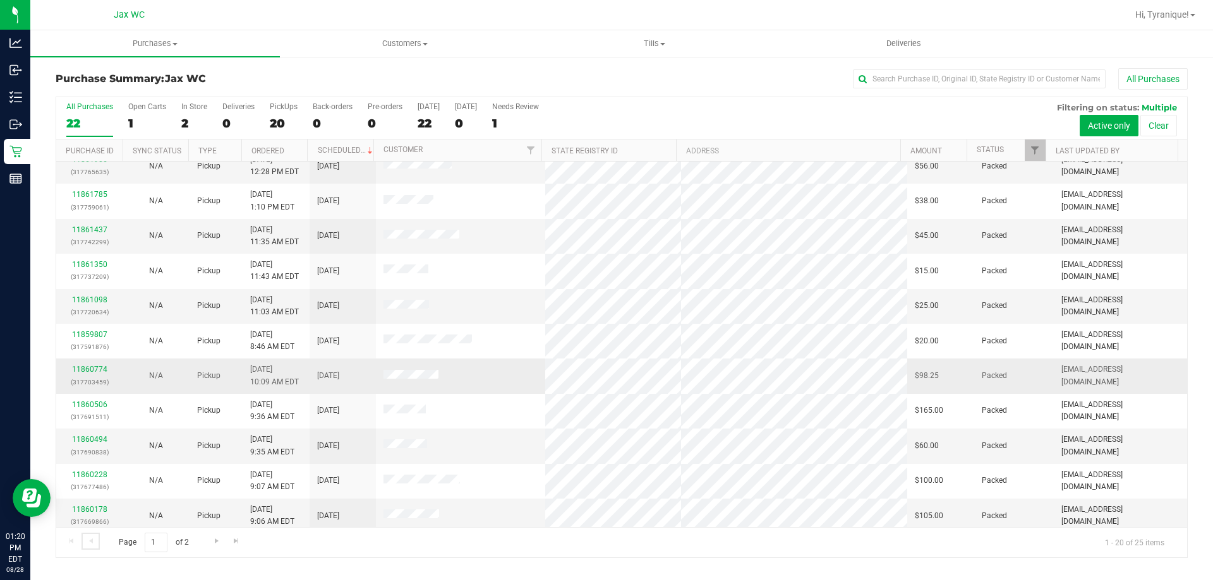
scroll to position [253, 0]
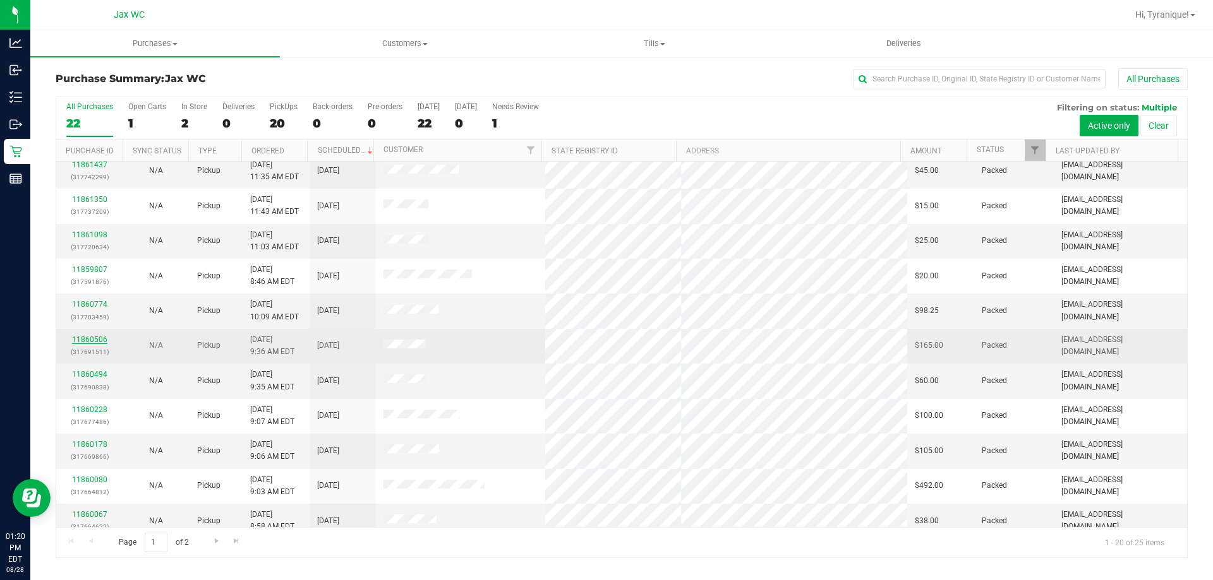
click at [84, 342] on link "11860506" at bounding box center [89, 339] width 35 height 9
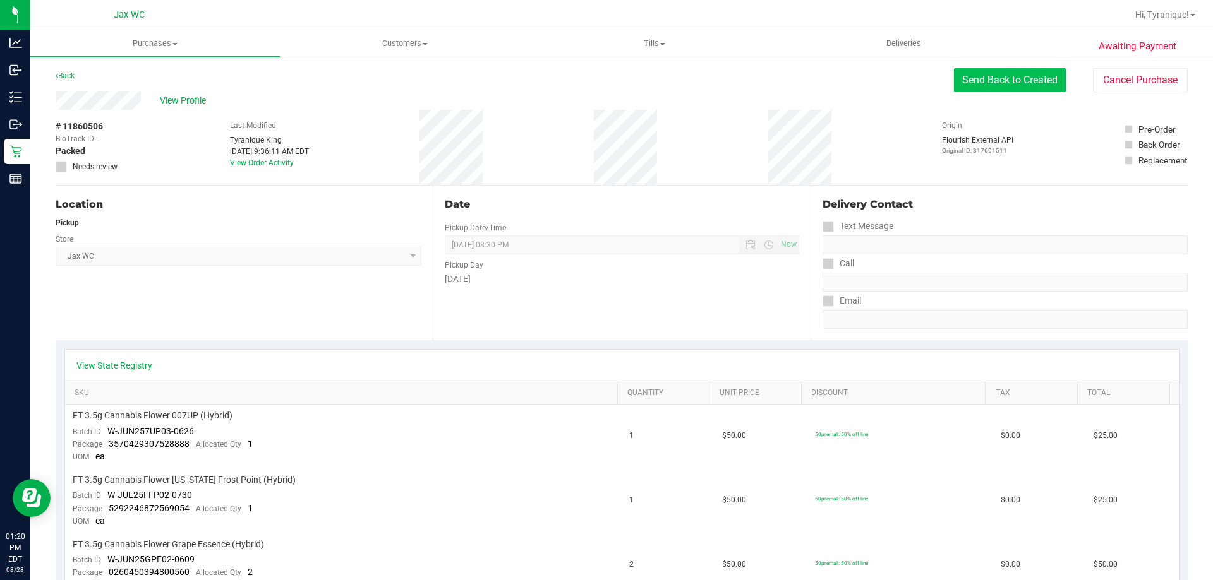
click at [1029, 78] on button "Send Back to Created" at bounding box center [1010, 80] width 112 height 24
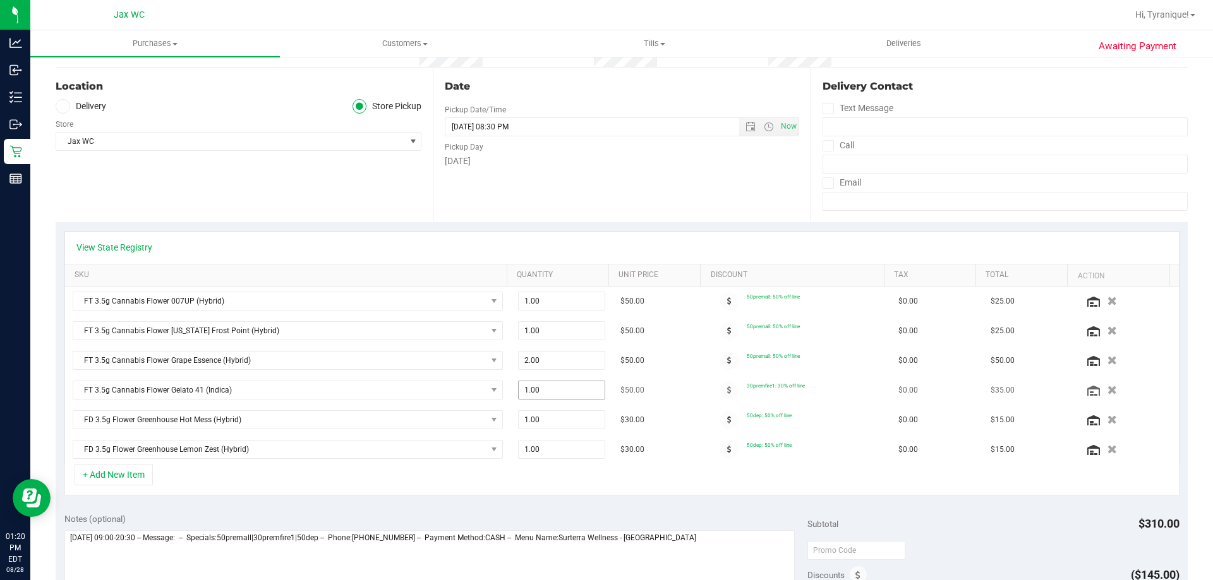
scroll to position [126, 0]
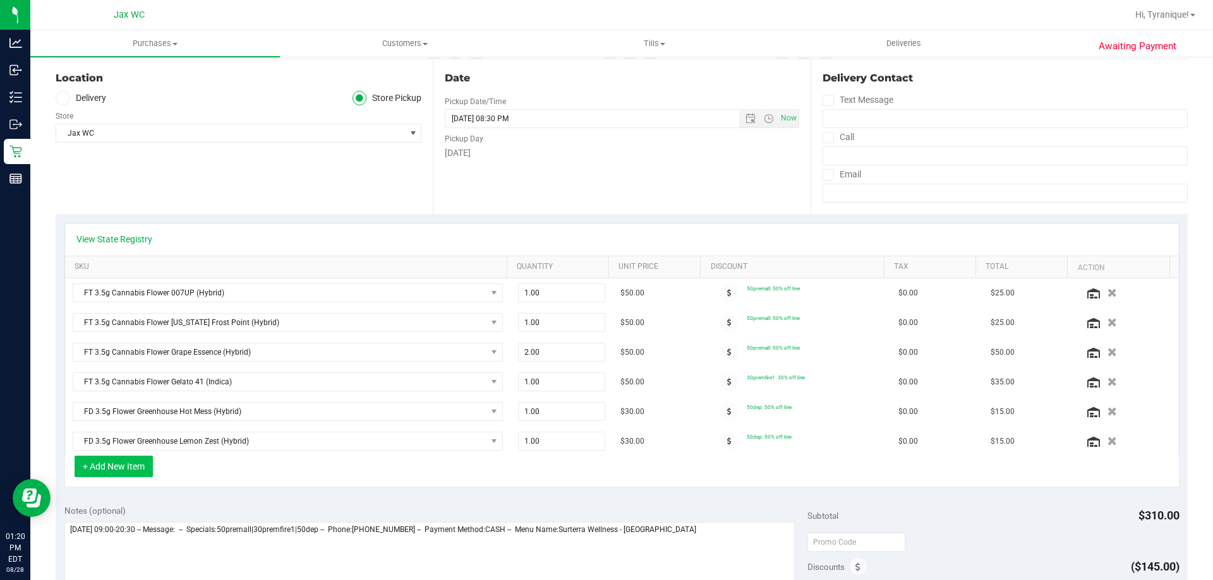
click at [142, 463] on button "+ Add New Item" at bounding box center [114, 466] width 78 height 21
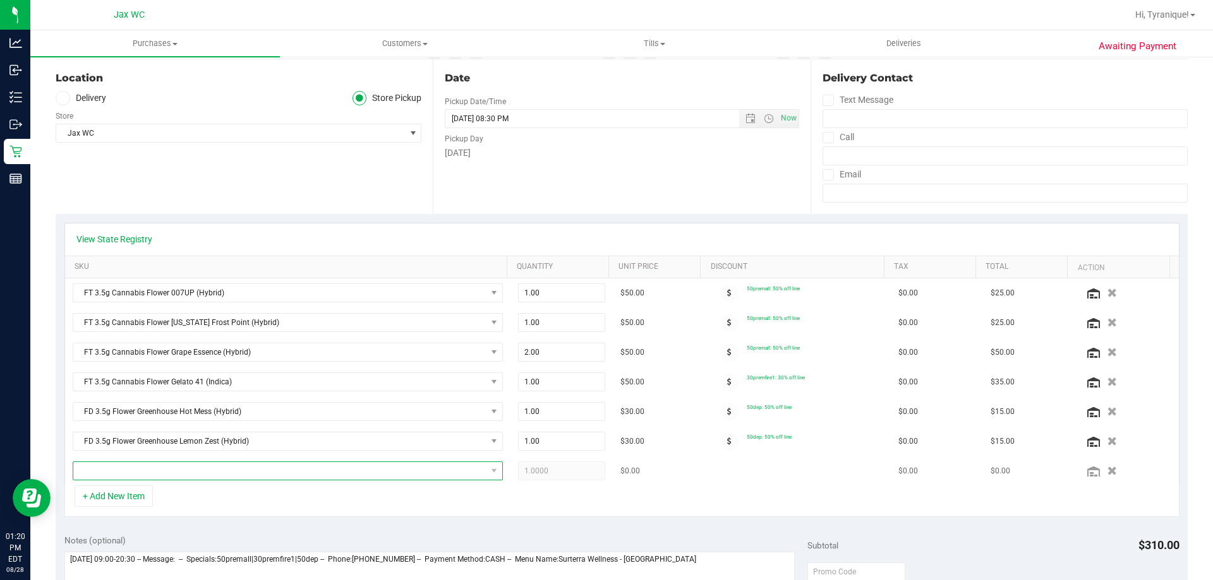
click at [186, 467] on span "NO DATA FOUND" at bounding box center [279, 471] width 413 height 18
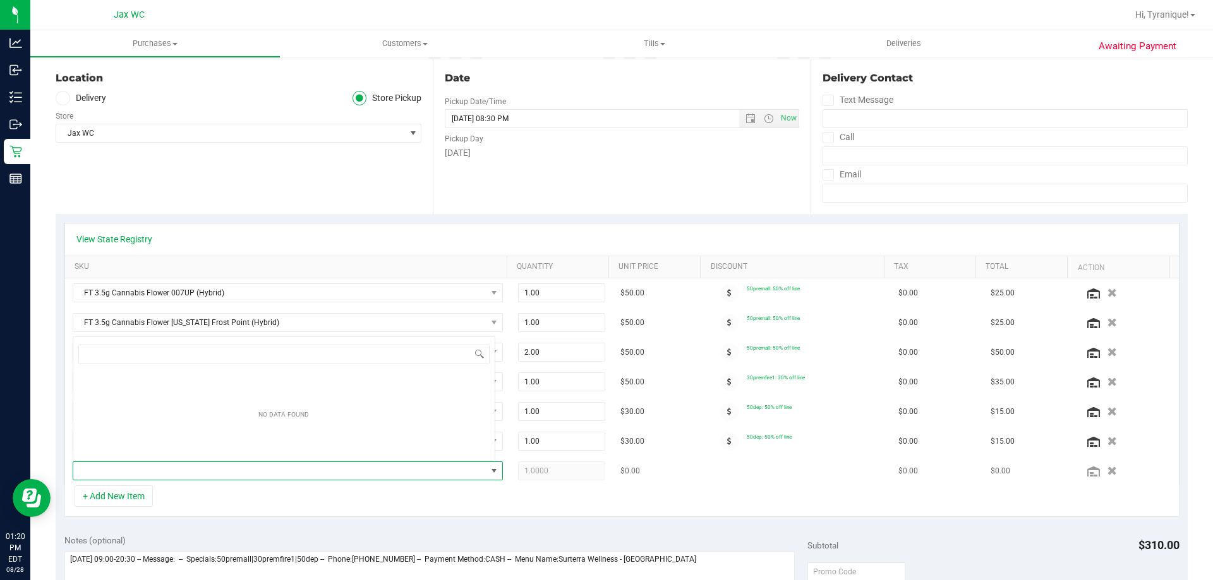
scroll to position [19, 419]
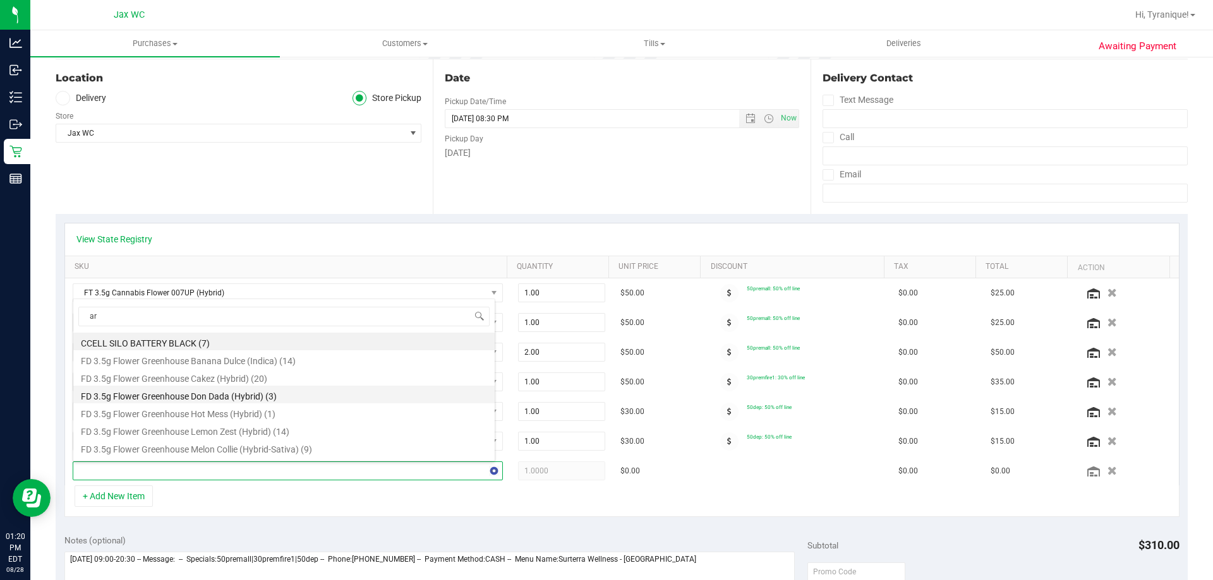
type input "arz"
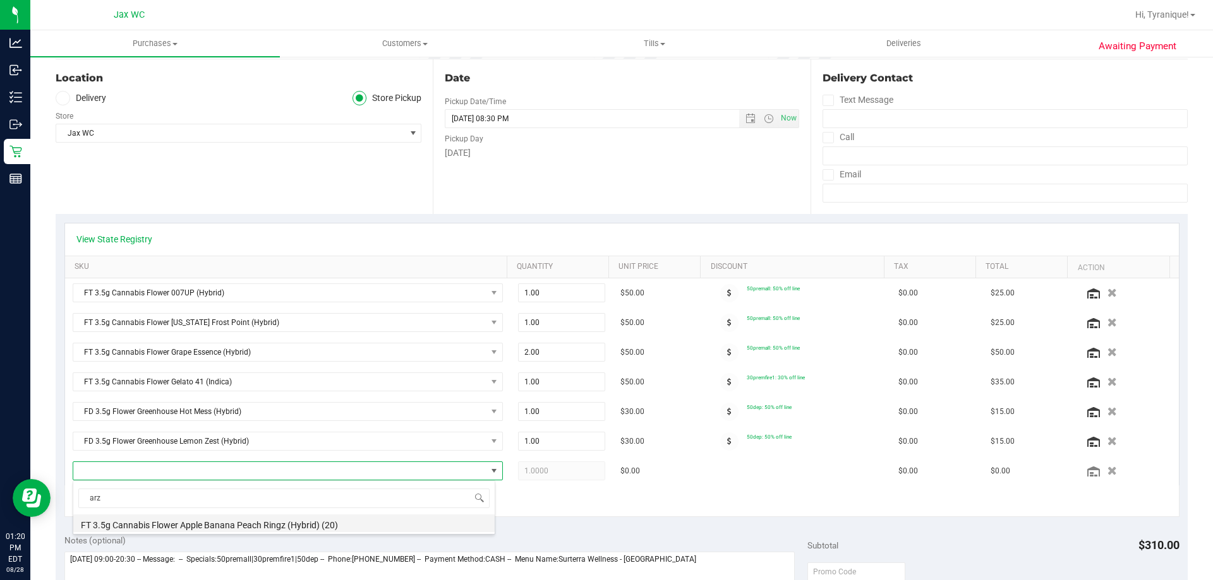
click at [249, 527] on li "FT 3.5g Cannabis Flower Apple Banana Peach Ringz (Hybrid) (20)" at bounding box center [283, 524] width 421 height 18
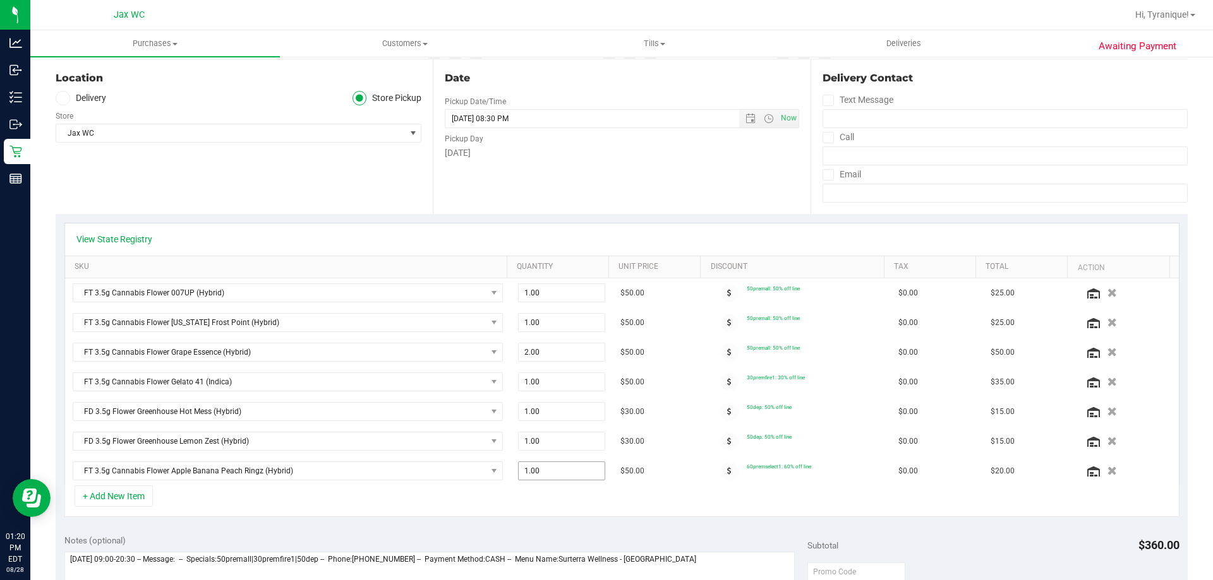
click at [575, 469] on span "1.00 1" at bounding box center [562, 471] width 88 height 19
click at [575, 469] on input "1" at bounding box center [562, 471] width 87 height 18
type input "2"
type input "2.00"
click at [764, 515] on div "+ Add New Item" at bounding box center [621, 502] width 1115 height 32
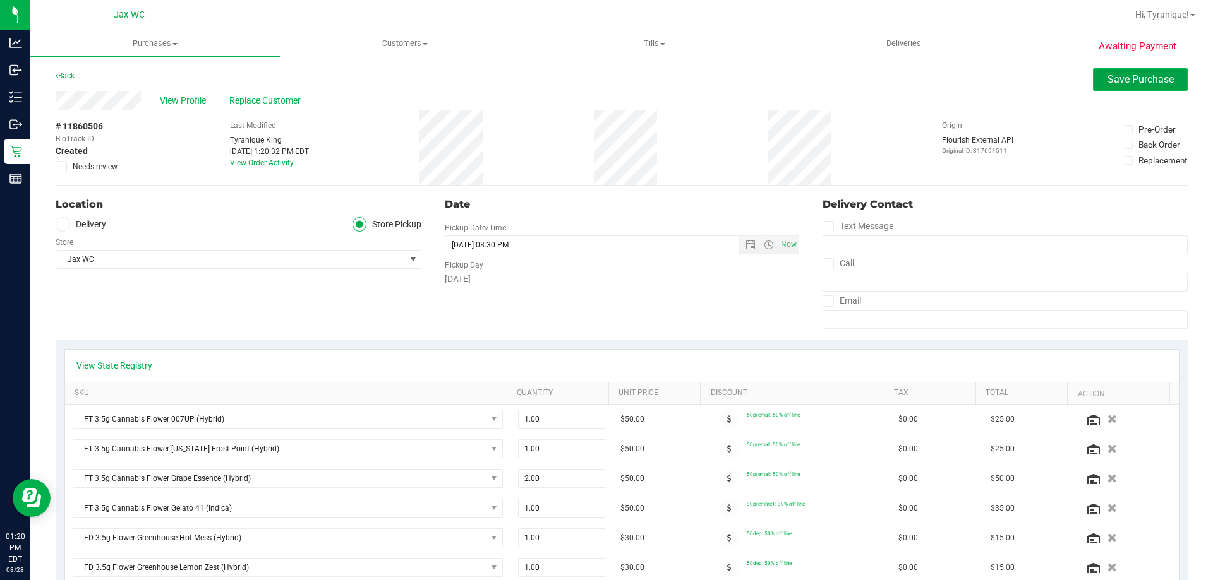
click at [1148, 86] on button "Save Purchase" at bounding box center [1140, 79] width 95 height 23
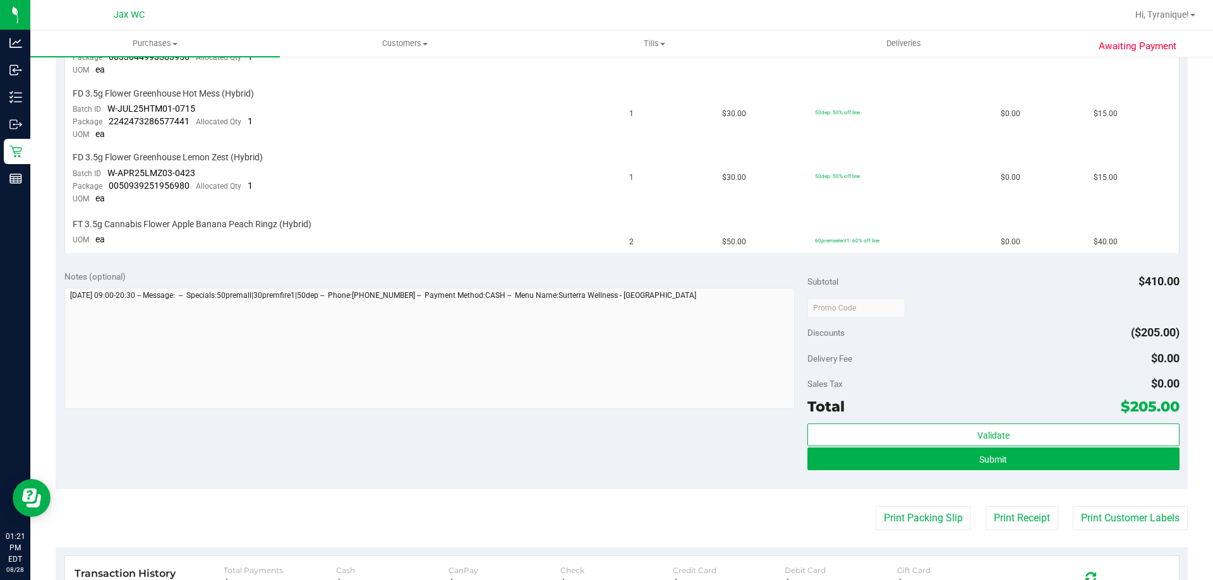
scroll to position [758, 0]
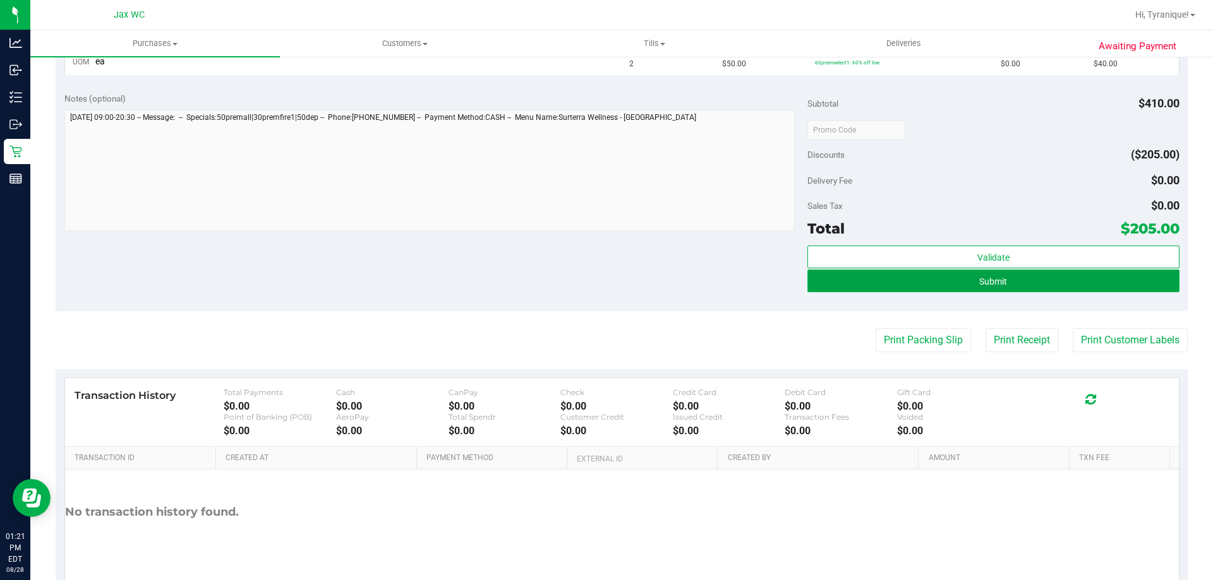
click at [1090, 287] on button "Submit" at bounding box center [992, 281] width 371 height 23
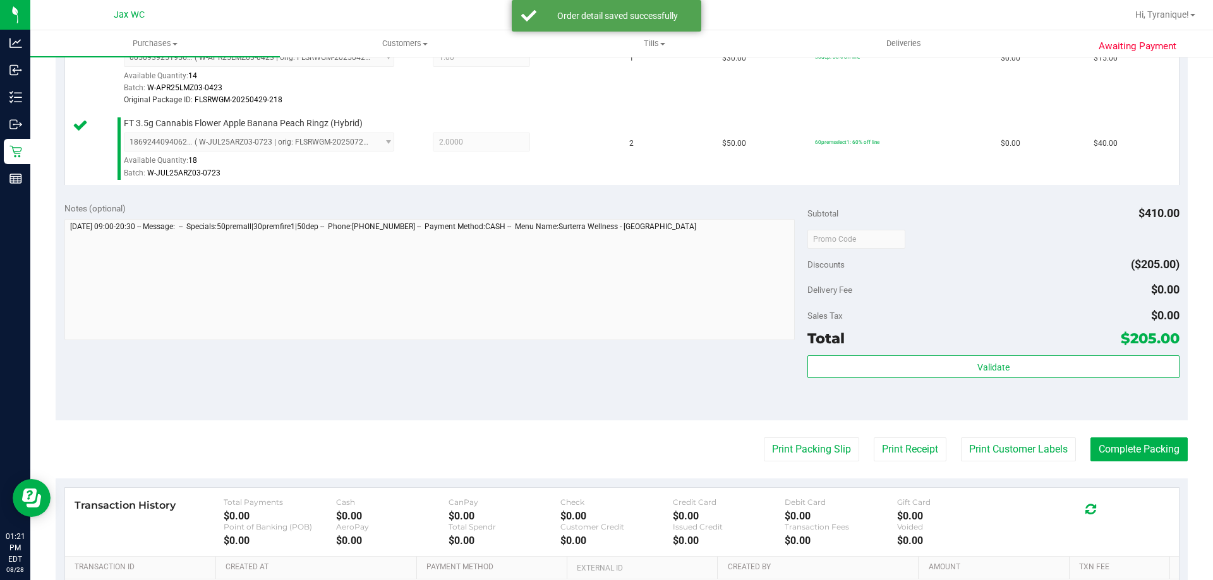
scroll to position [846, 0]
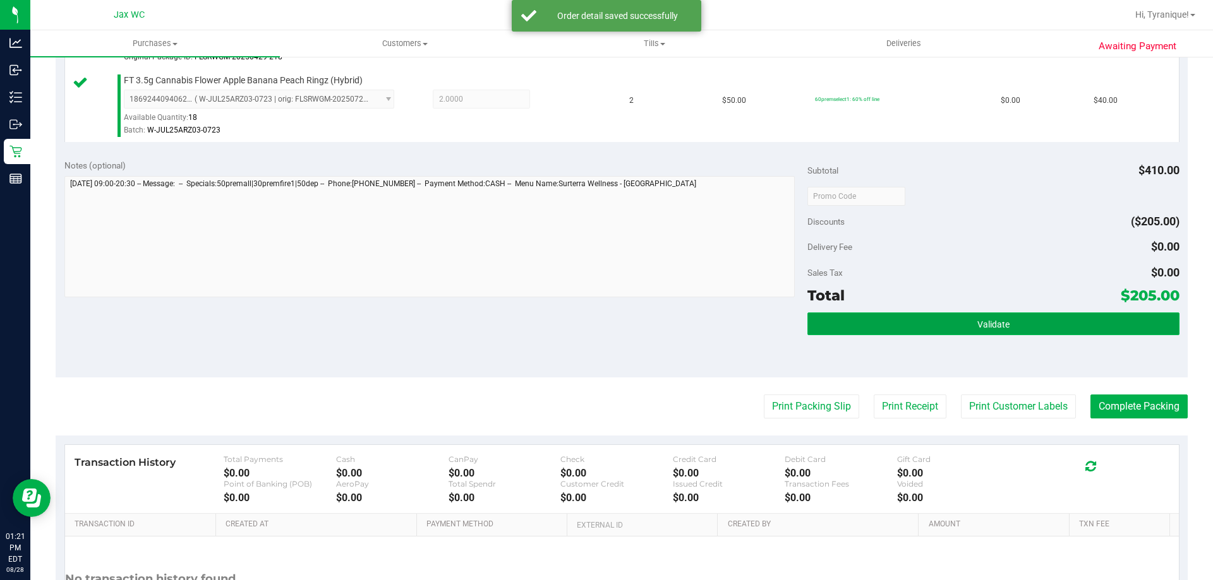
click at [916, 322] on button "Validate" at bounding box center [992, 324] width 371 height 23
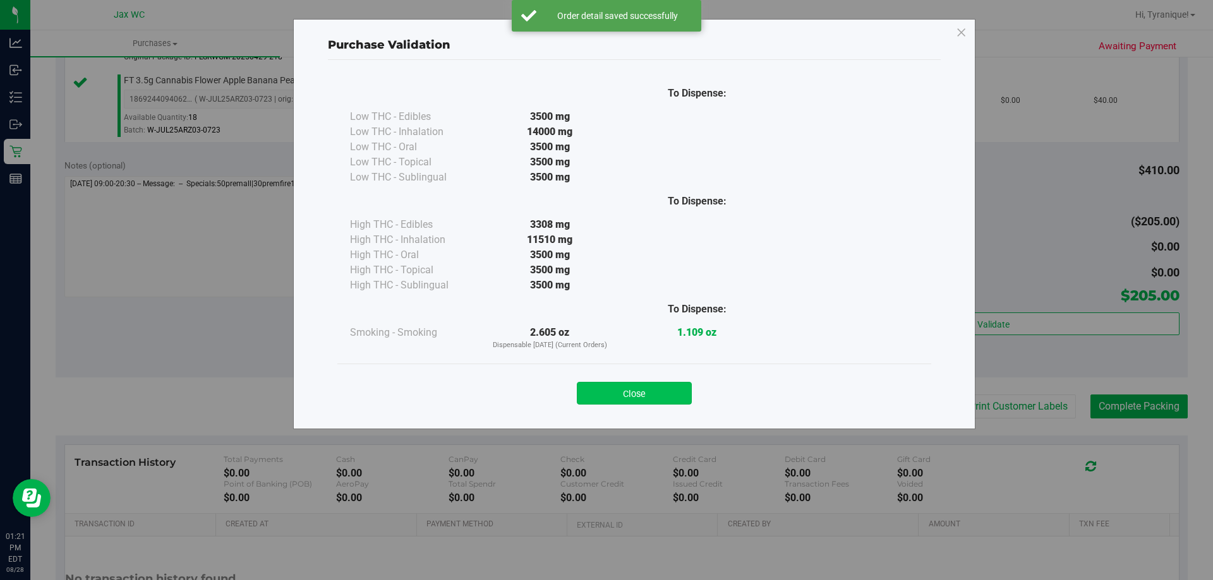
click at [625, 388] on button "Close" at bounding box center [634, 393] width 115 height 23
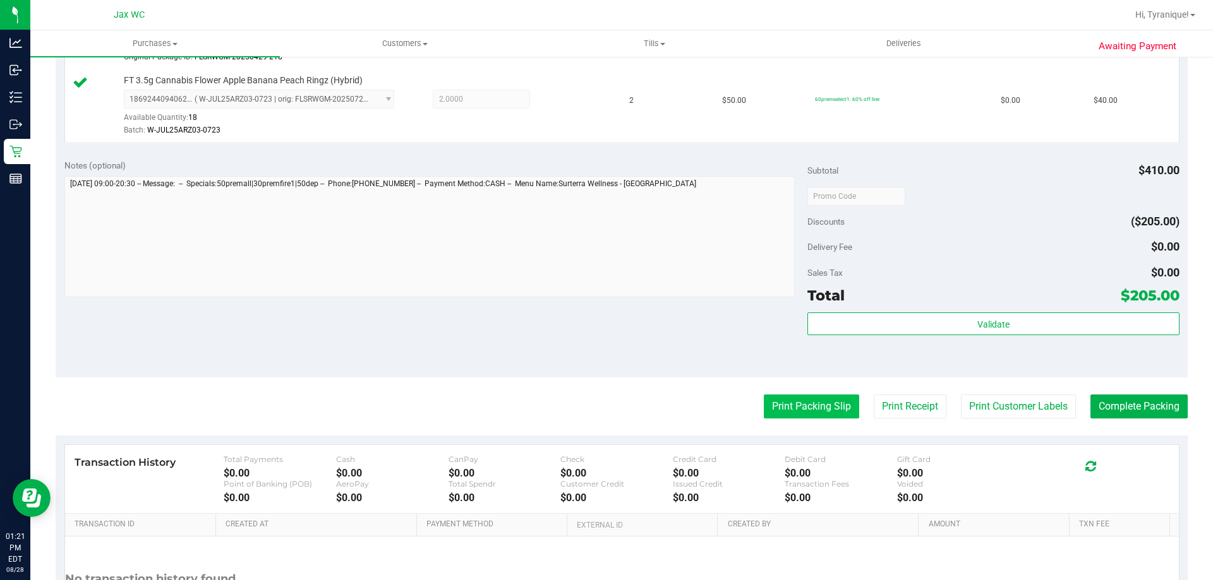
click at [819, 400] on button "Print Packing Slip" at bounding box center [811, 407] width 95 height 24
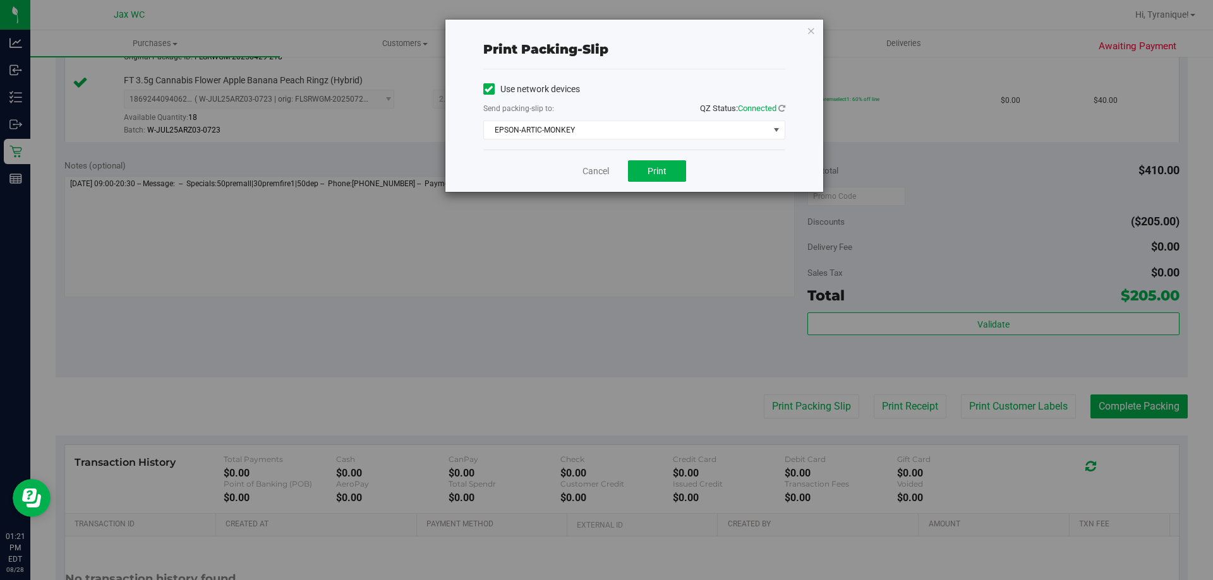
click at [598, 162] on div "Cancel Print" at bounding box center [634, 171] width 302 height 42
click at [603, 169] on link "Cancel" at bounding box center [595, 171] width 27 height 13
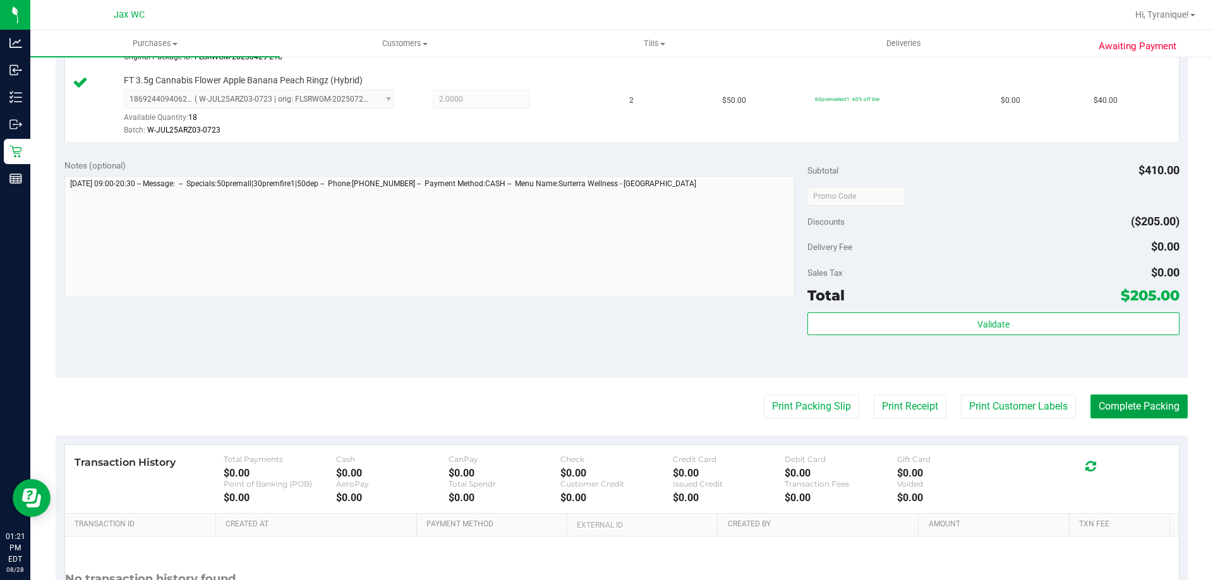
click at [1136, 402] on button "Complete Packing" at bounding box center [1138, 407] width 97 height 24
